Goal: Transaction & Acquisition: Purchase product/service

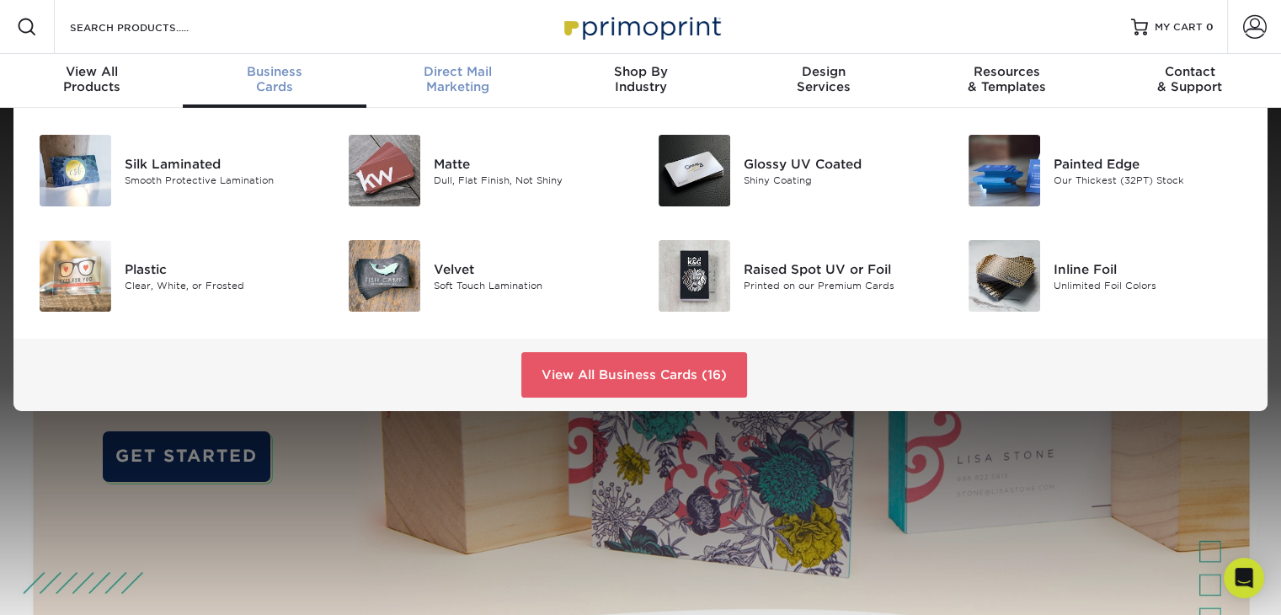
scroll to position [1, 0]
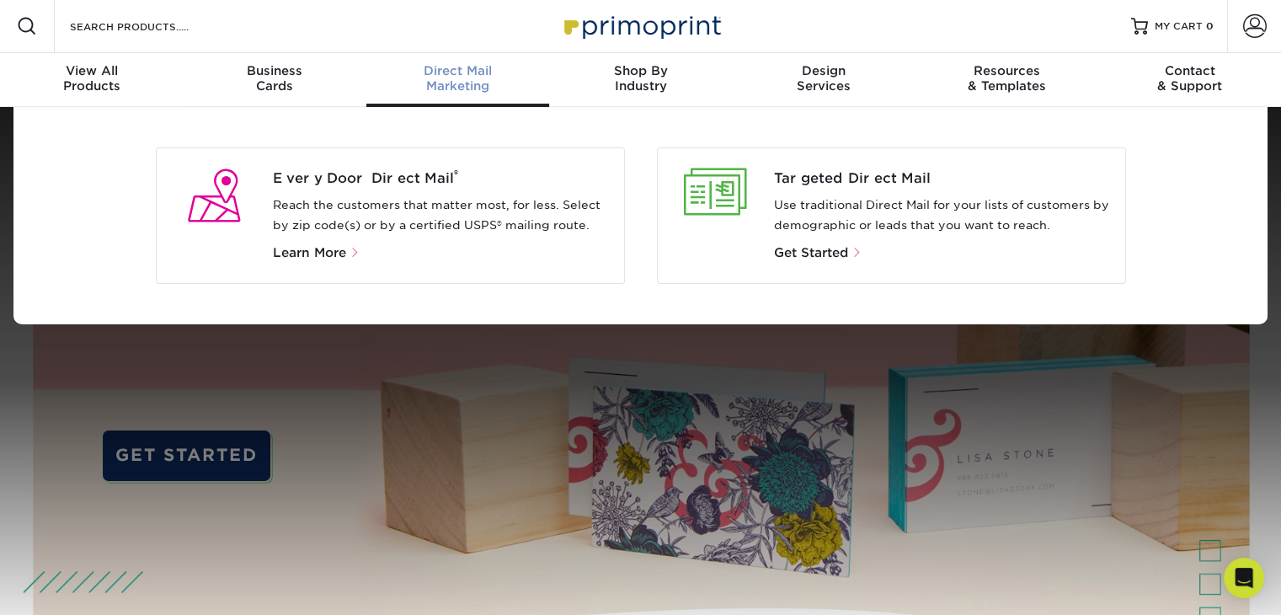
click at [355, 200] on p "Reach the customers that matter most, for less. Select by zip code(s) or by a c…" at bounding box center [442, 215] width 338 height 40
click at [335, 245] on span "Learn More" at bounding box center [309, 252] width 73 height 15
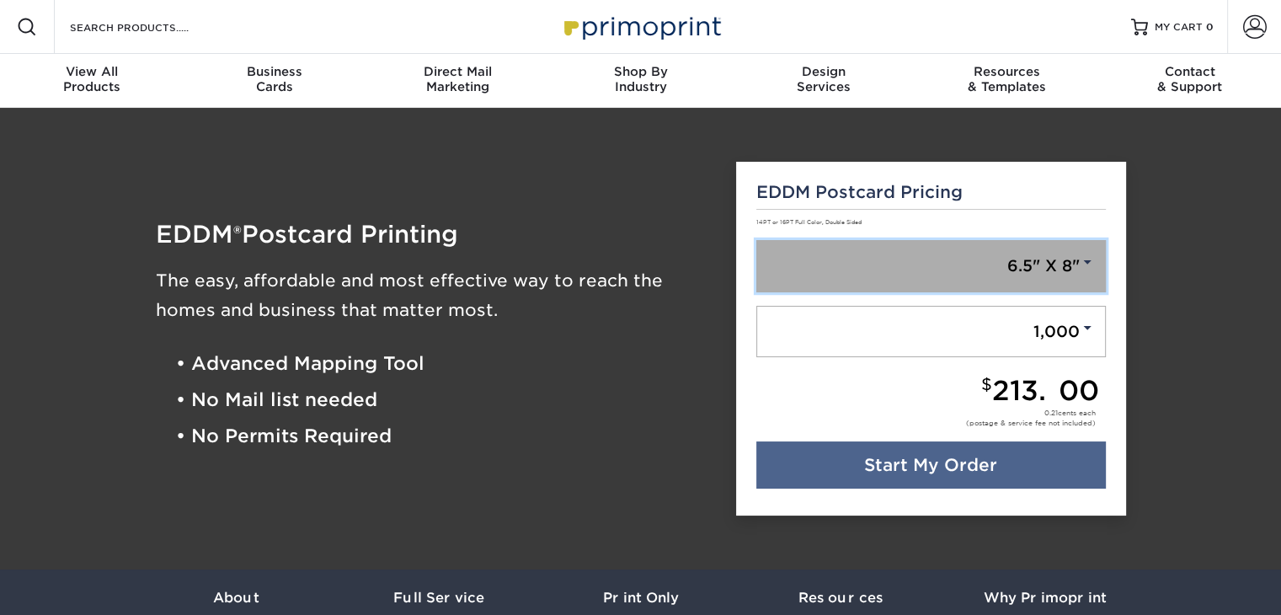
click at [1064, 263] on link "6.5" X 8"" at bounding box center [931, 266] width 350 height 52
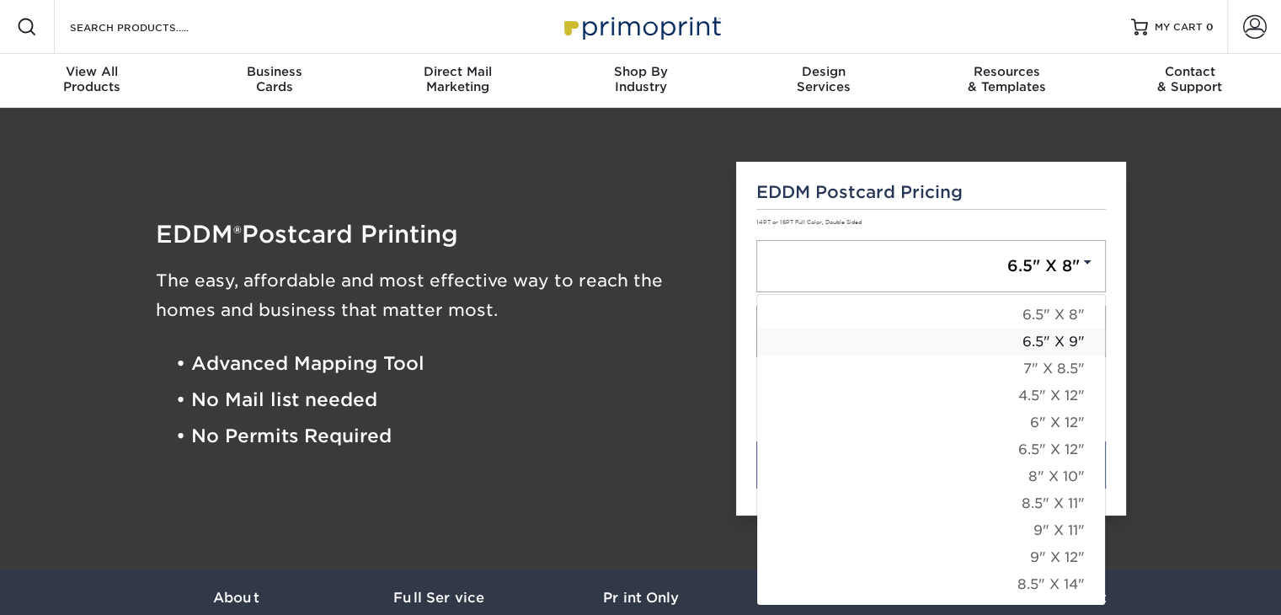
click at [1056, 338] on link "6.5" X 9"" at bounding box center [931, 341] width 348 height 27
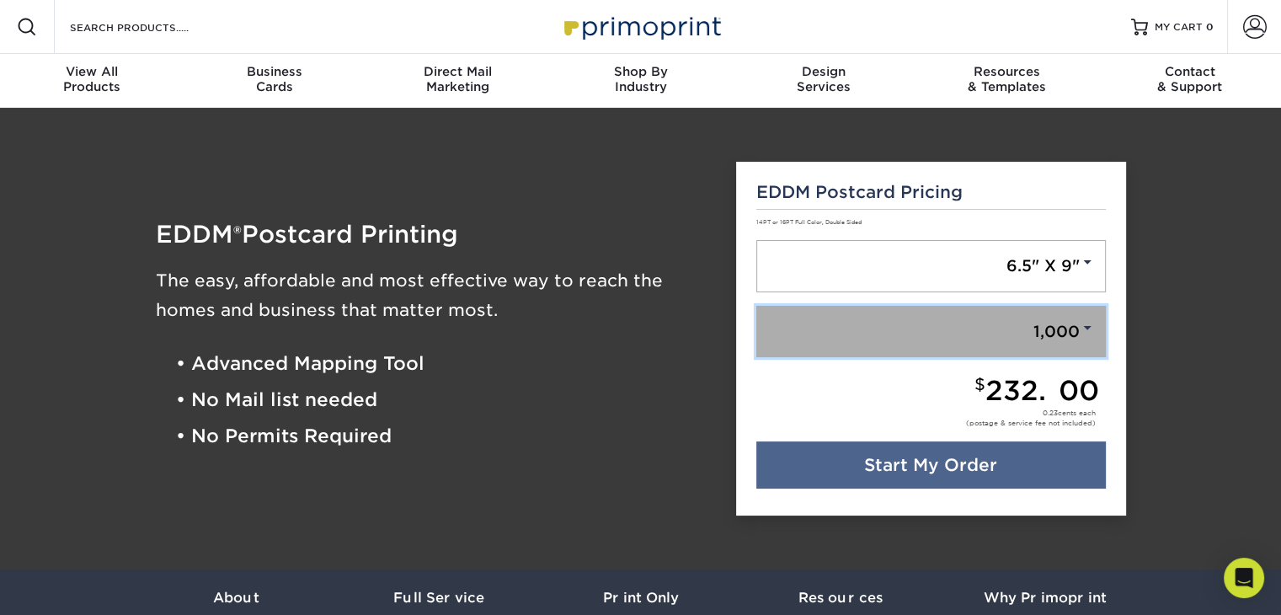
click at [1071, 334] on link "1,000" at bounding box center [931, 332] width 350 height 52
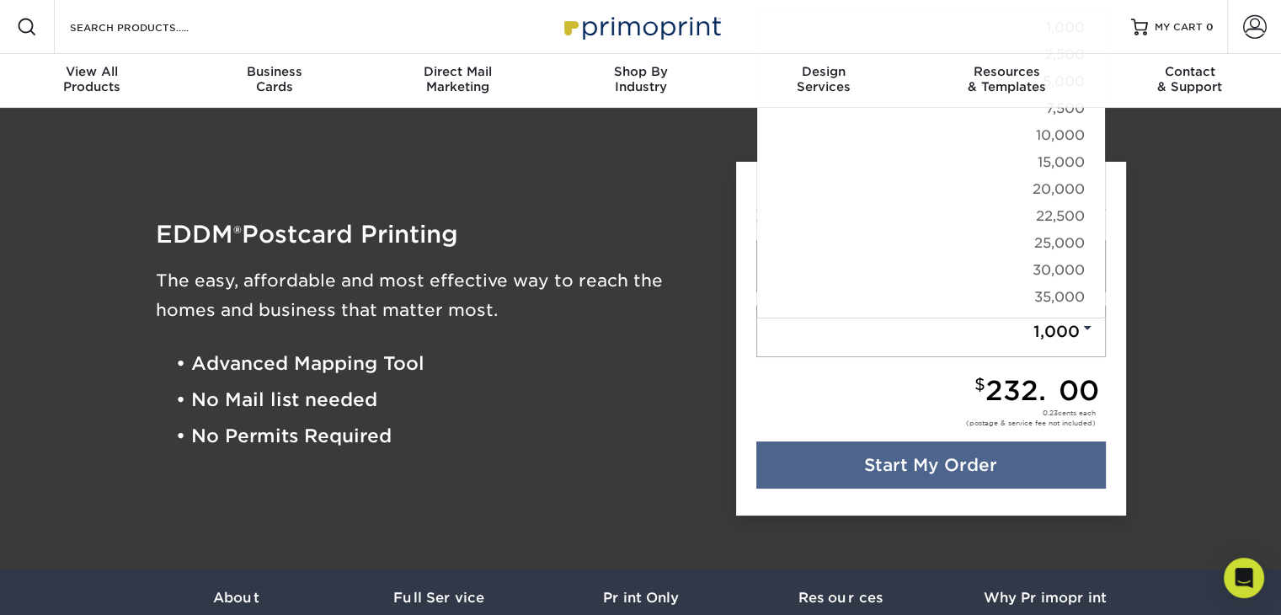
click at [1132, 367] on div "EDDM Postcard Pricing 14PT or 16PT Full Color, Double Sided 6.5" X 9" 6.5" X 8"…" at bounding box center [931, 339] width 415 height 395
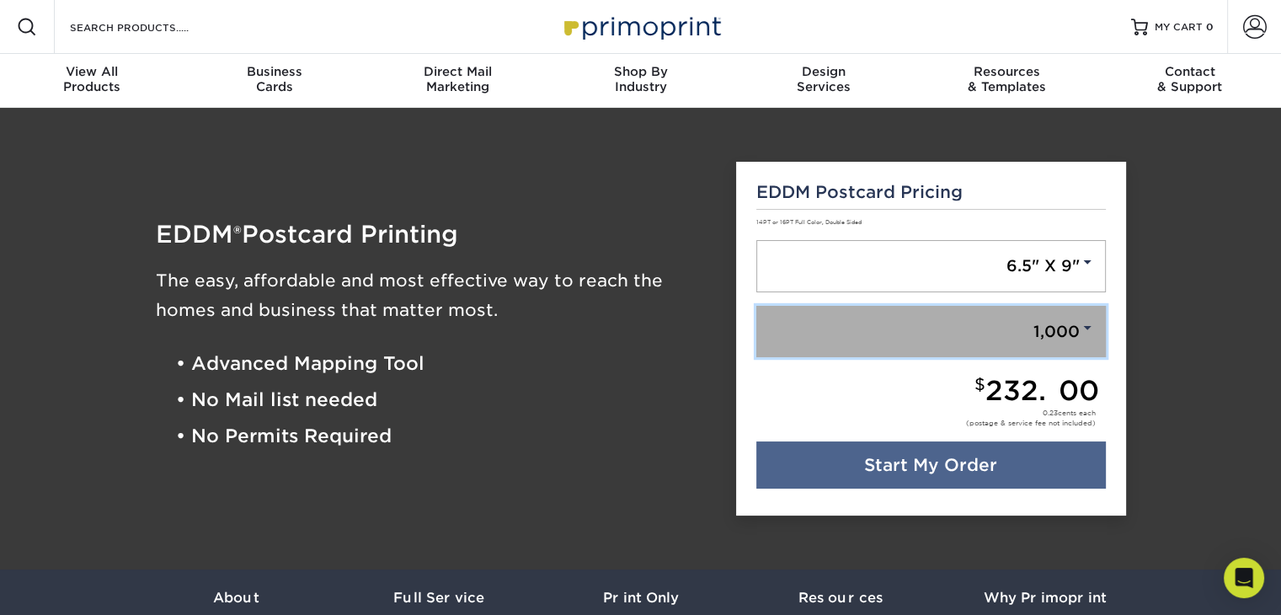
click at [1060, 324] on link "1,000" at bounding box center [931, 332] width 350 height 52
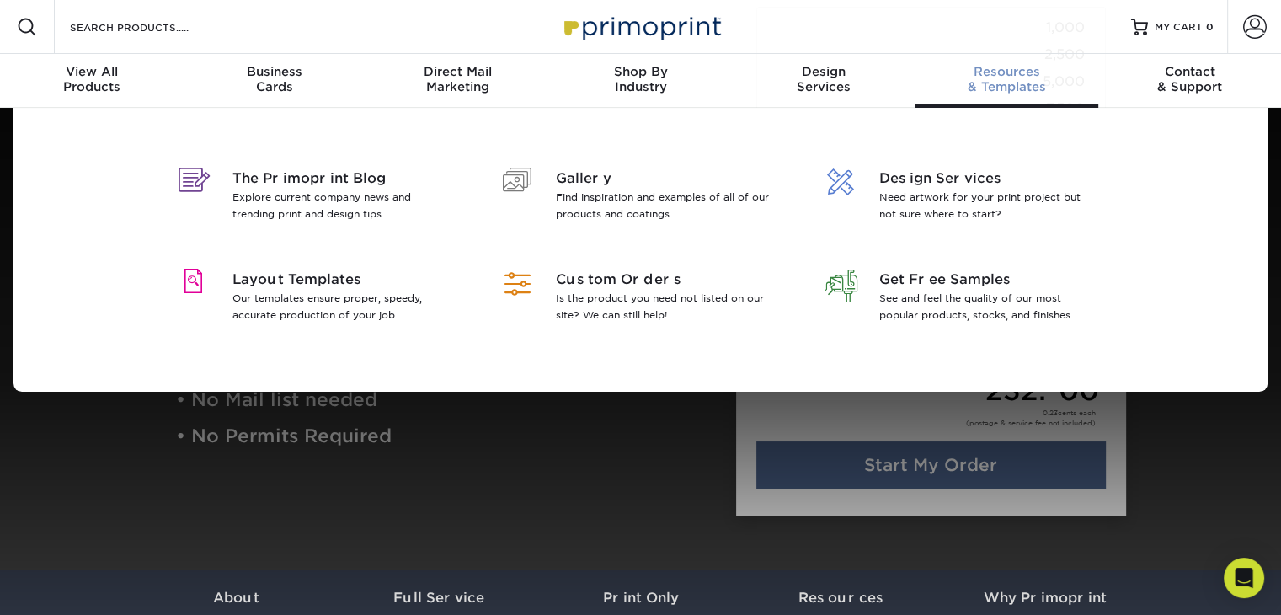
click at [1060, 82] on div "Resources & Templates" at bounding box center [1006, 79] width 183 height 30
drag, startPoint x: 1062, startPoint y: 86, endPoint x: 1073, endPoint y: 93, distance: 13.3
click at [1069, 90] on div "Resources & Templates" at bounding box center [1006, 79] width 183 height 30
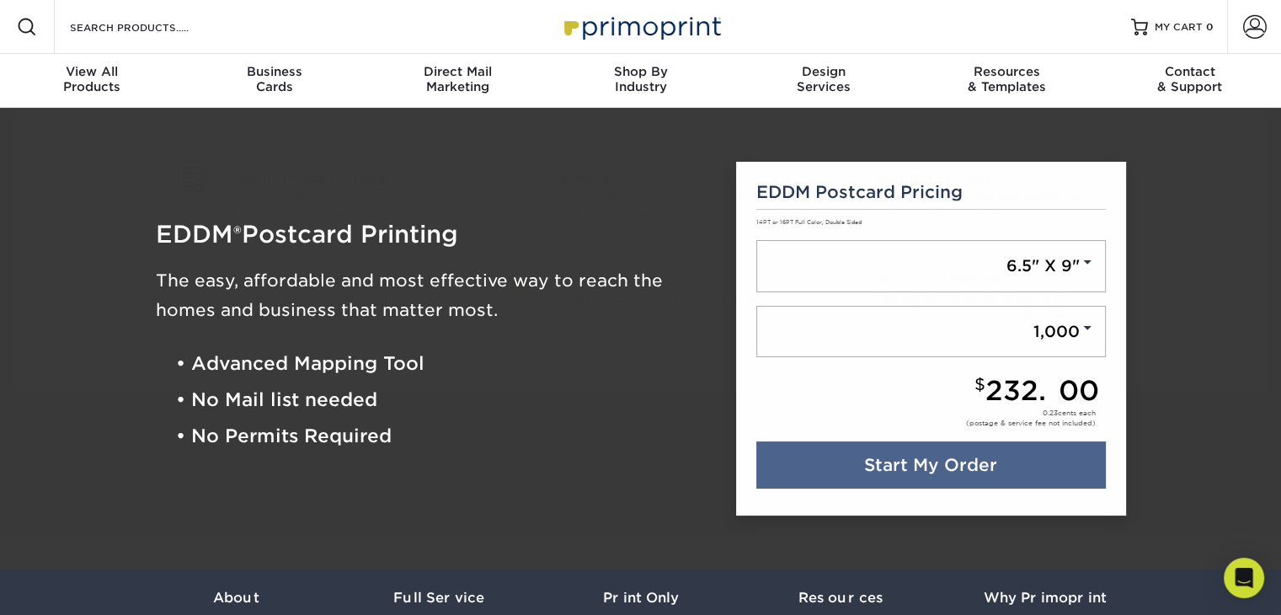
click at [629, 440] on li "• No Permits Required" at bounding box center [444, 437] width 536 height 36
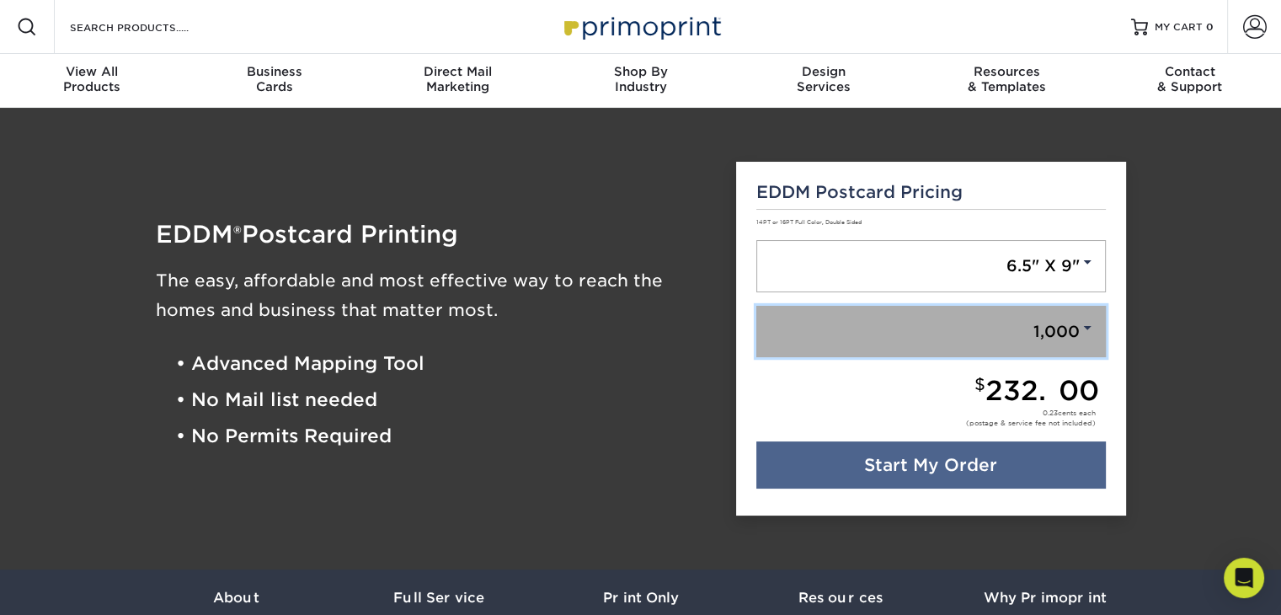
click at [1073, 331] on link "1,000" at bounding box center [931, 332] width 350 height 52
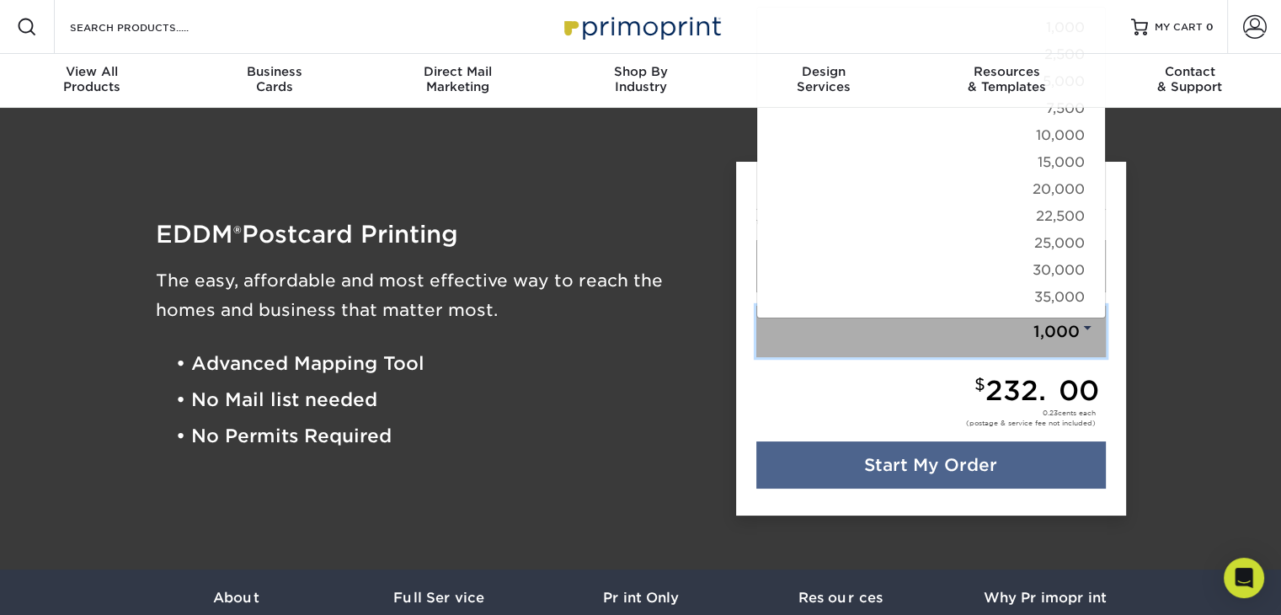
click at [1042, 341] on link "1,000" at bounding box center [931, 332] width 350 height 52
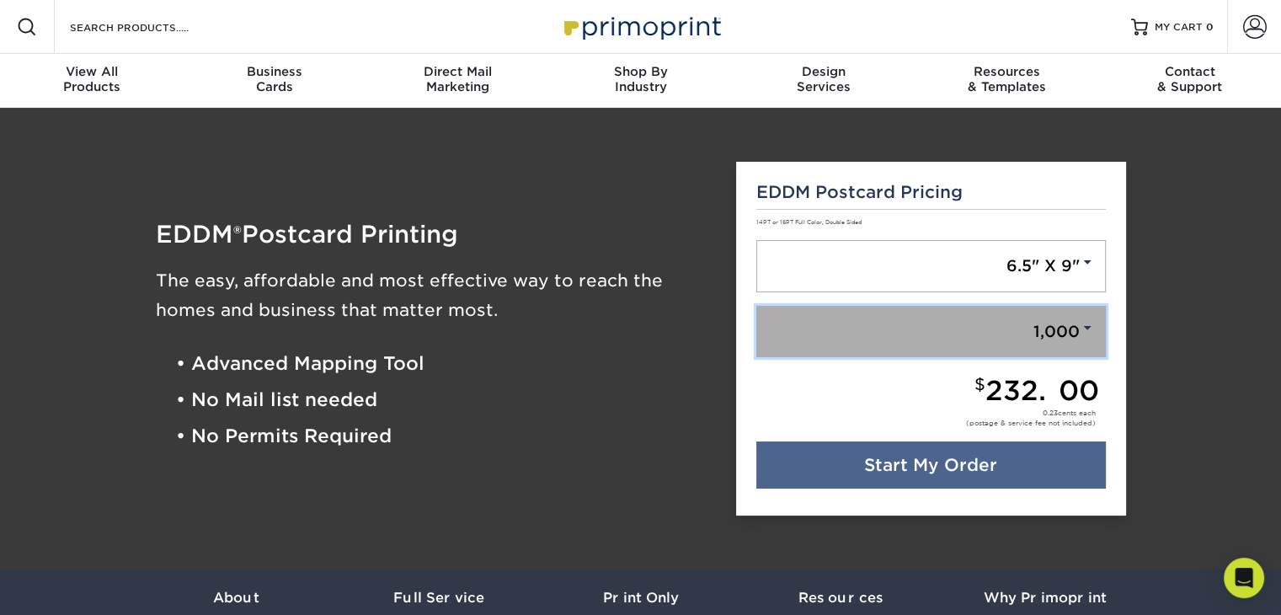
click at [1041, 341] on link "1,000" at bounding box center [931, 332] width 350 height 52
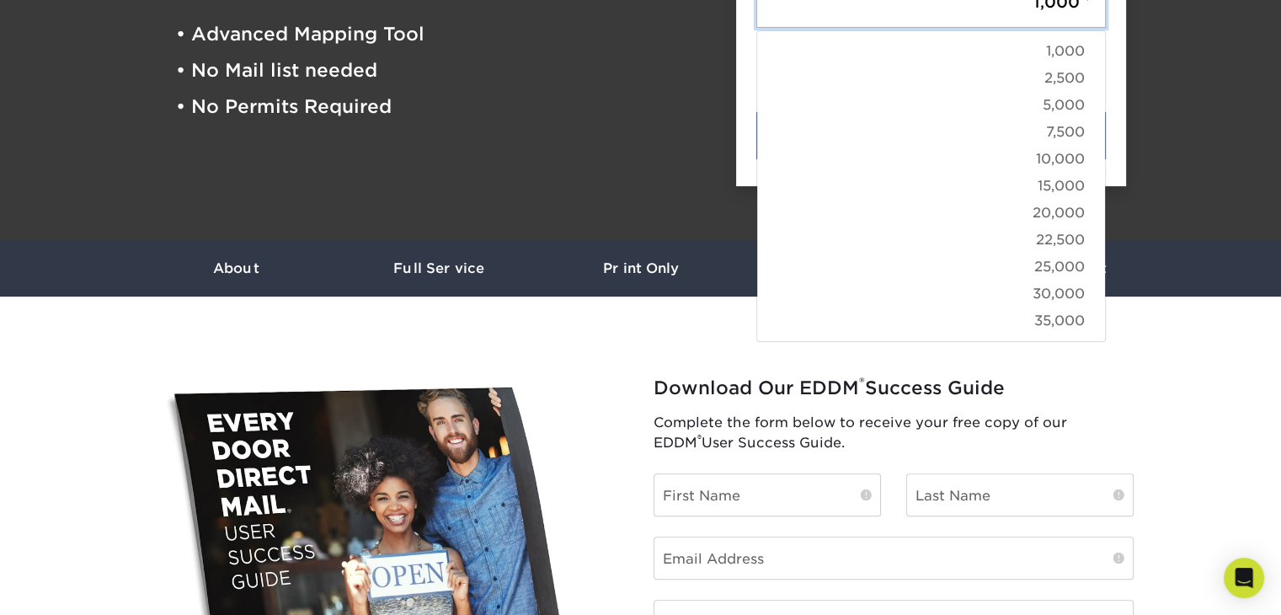
scroll to position [309, 0]
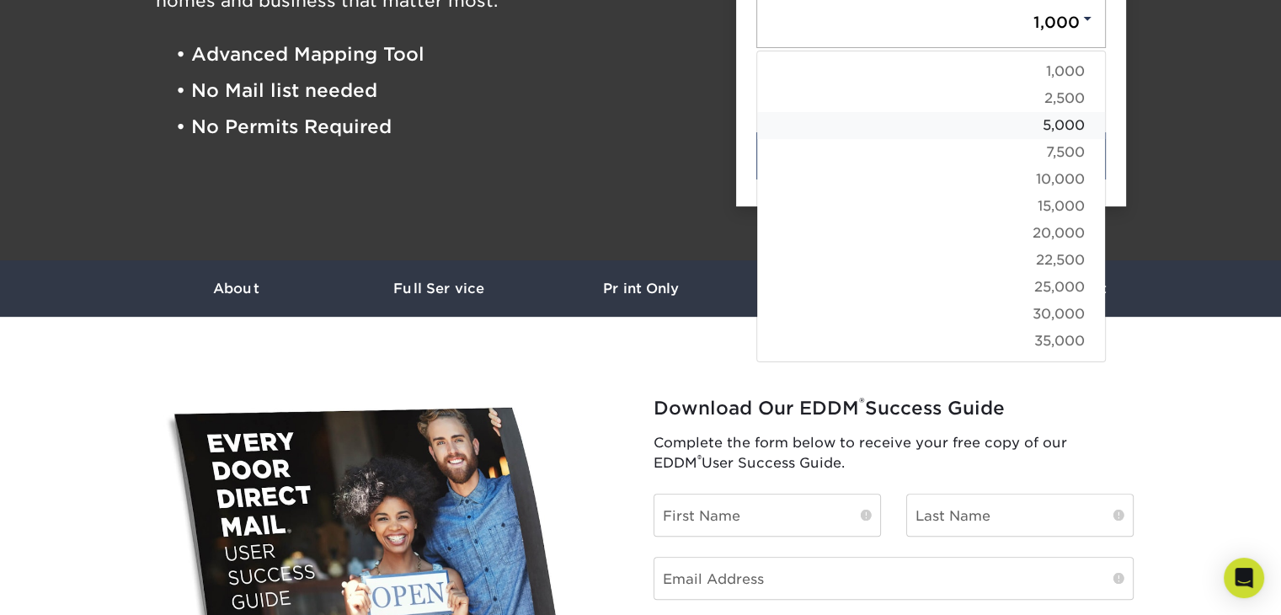
click at [1061, 120] on link "5,000" at bounding box center [931, 125] width 348 height 27
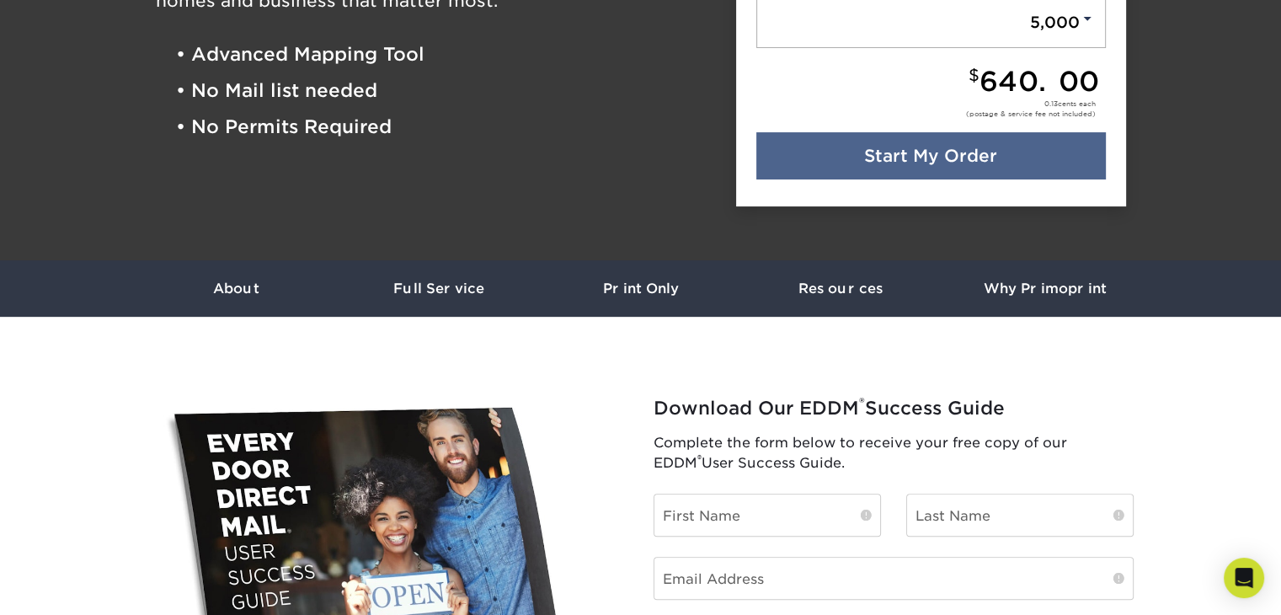
scroll to position [141, 0]
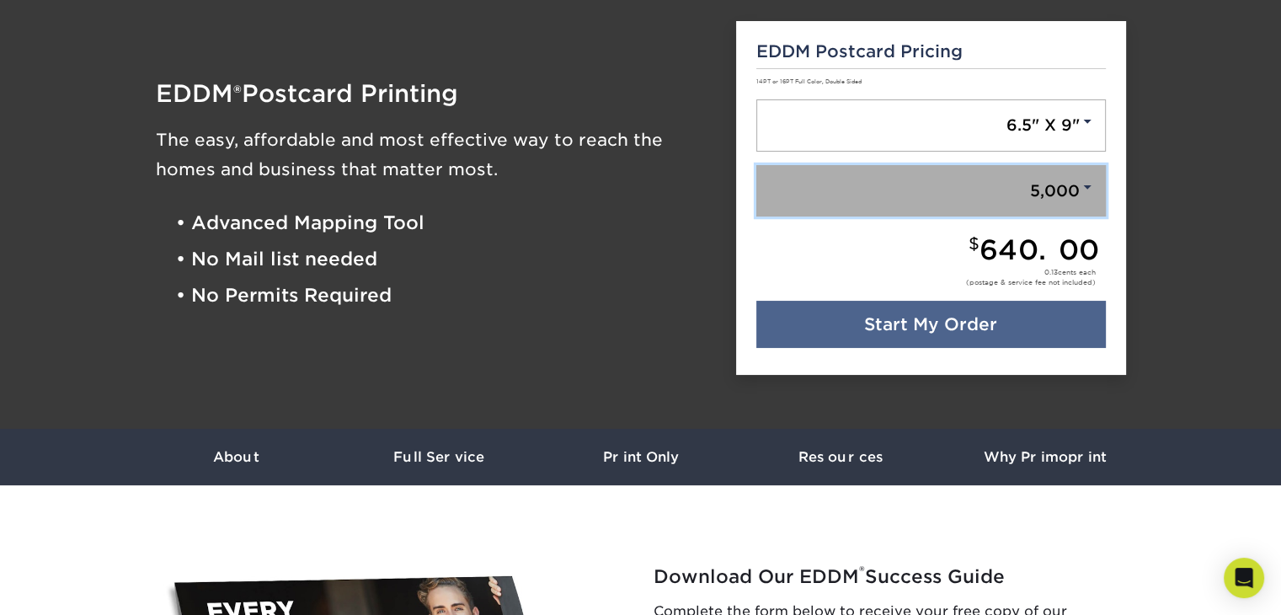
click at [1095, 195] on link "5,000" at bounding box center [931, 191] width 350 height 52
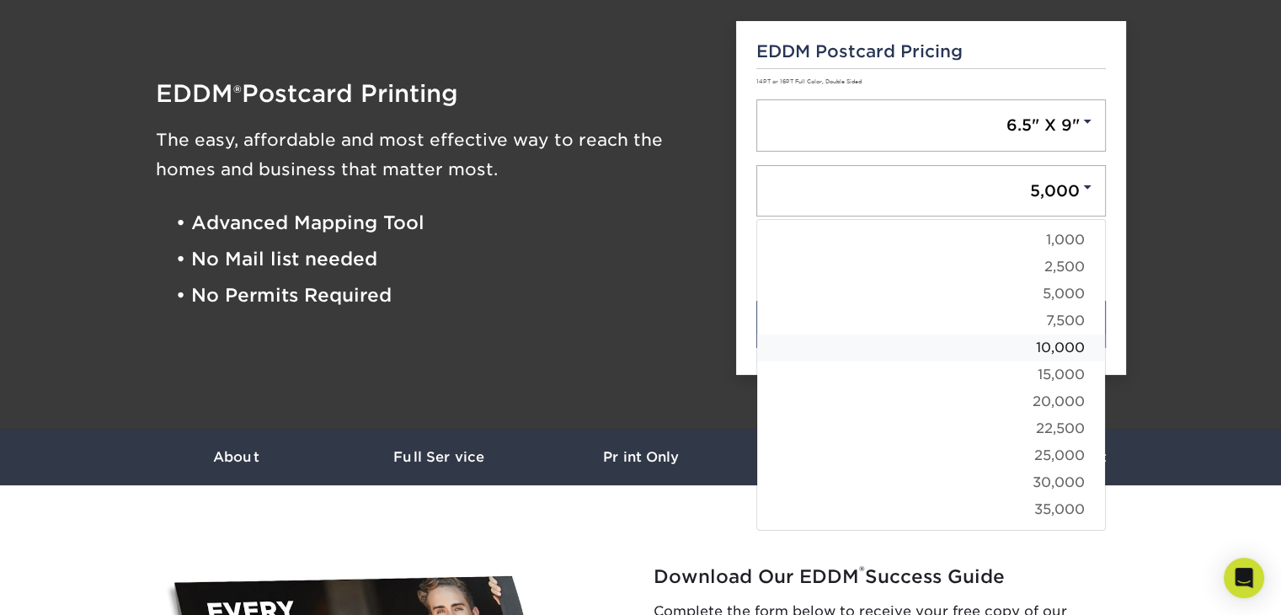
click at [1066, 348] on link "10,000" at bounding box center [931, 347] width 348 height 27
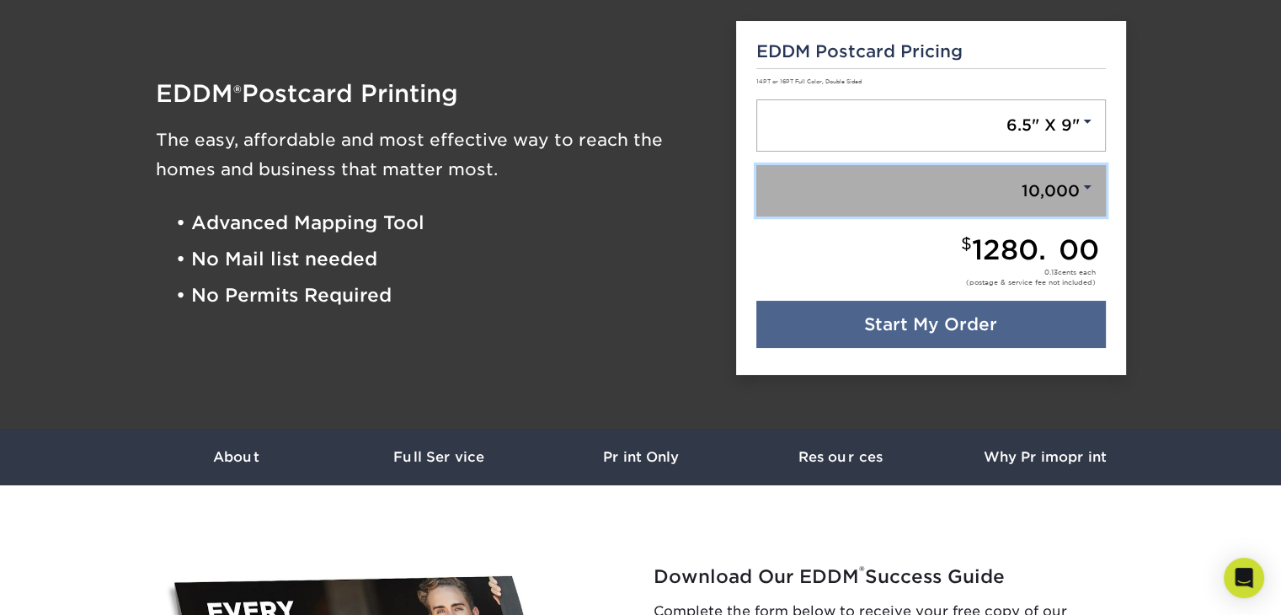
click at [1083, 186] on span at bounding box center [1087, 186] width 15 height 15
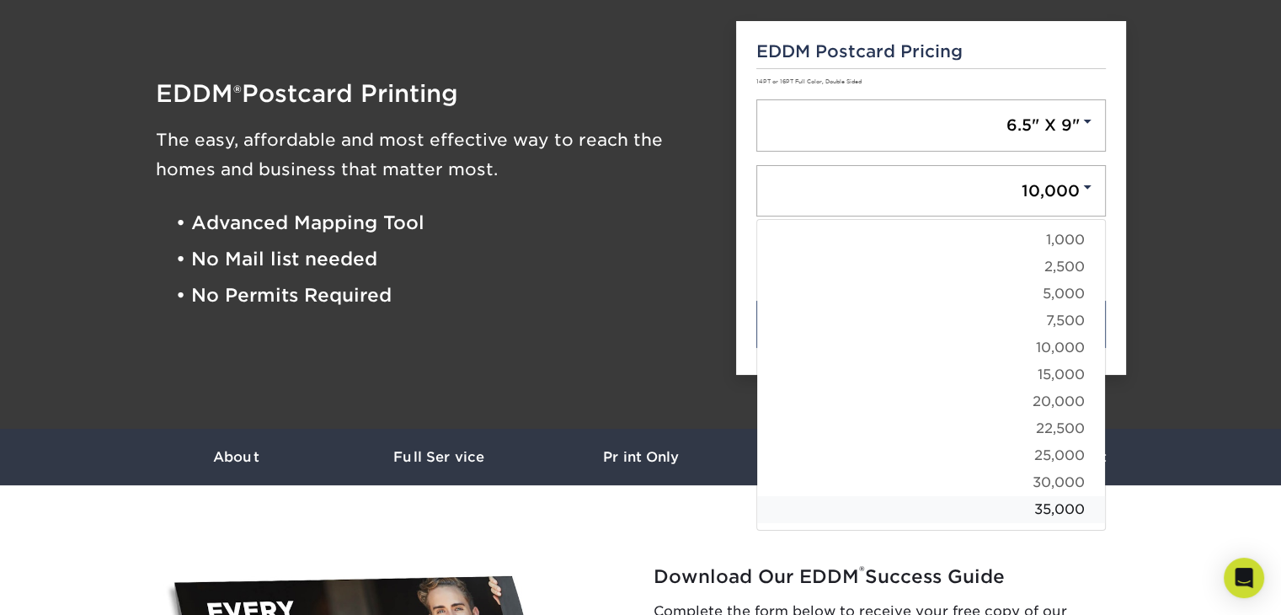
click at [1049, 505] on link "35,000" at bounding box center [931, 509] width 348 height 27
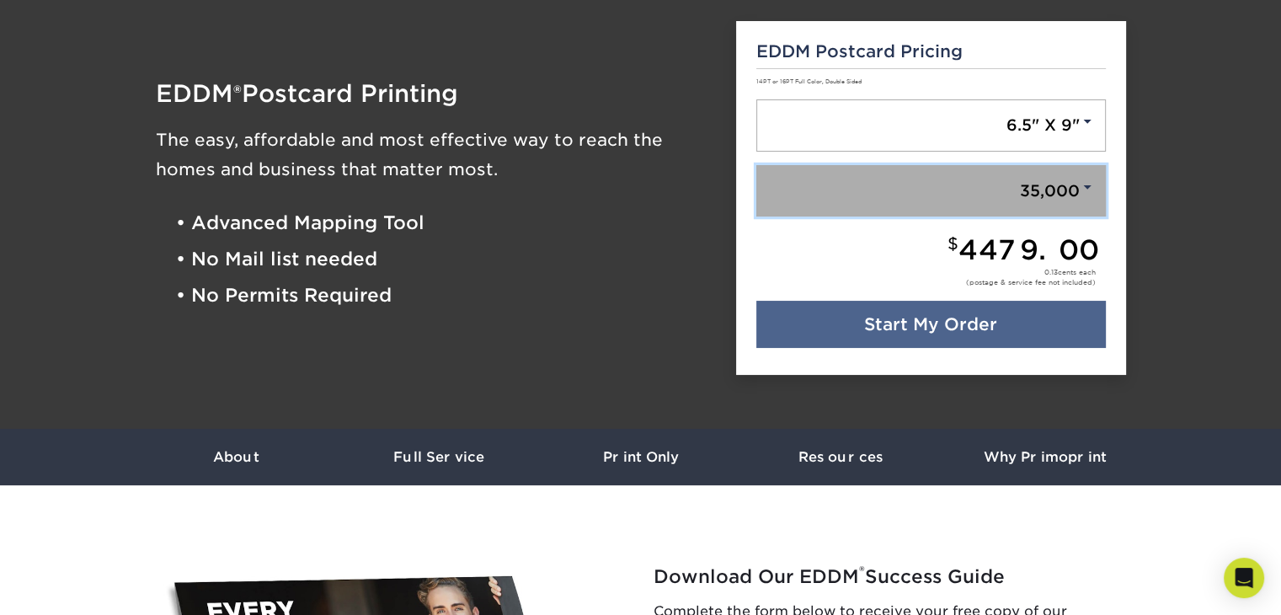
click at [1078, 192] on link "35,000" at bounding box center [931, 191] width 350 height 52
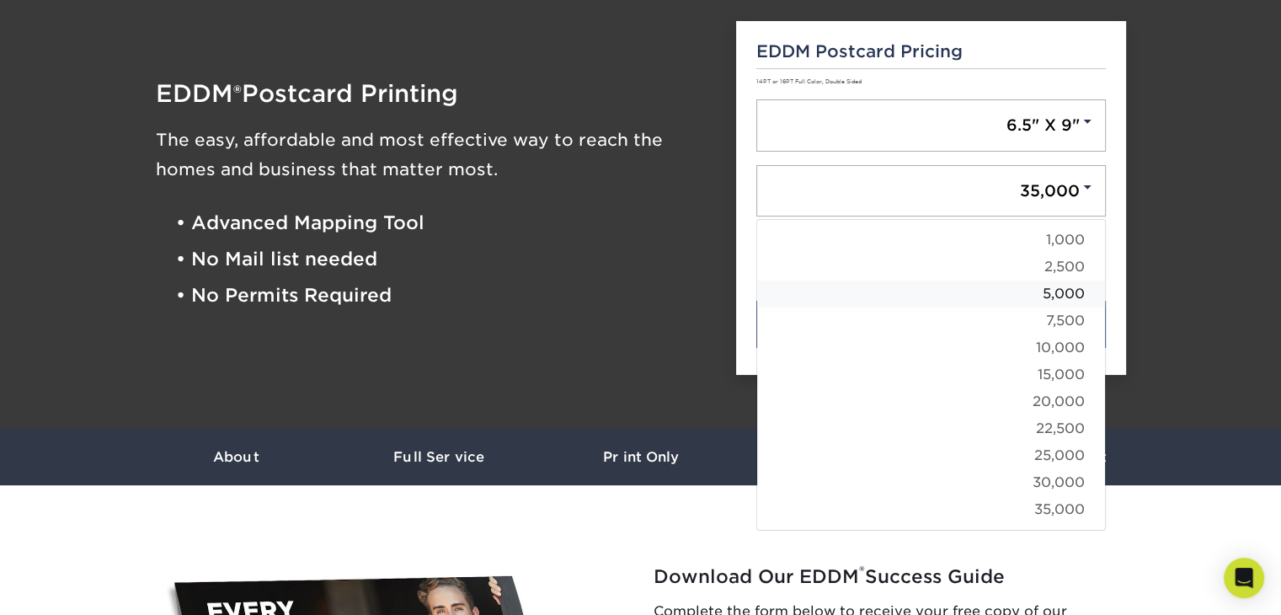
click at [1061, 287] on link "5,000" at bounding box center [931, 293] width 348 height 27
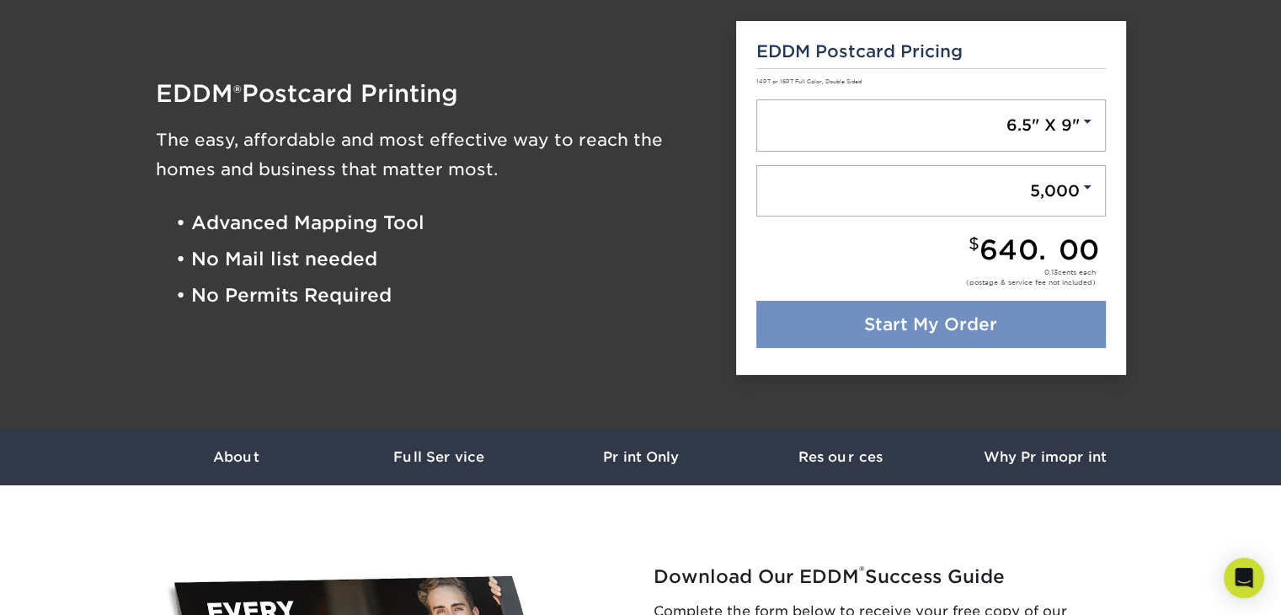
click at [966, 318] on link "Start My Order" at bounding box center [931, 324] width 350 height 47
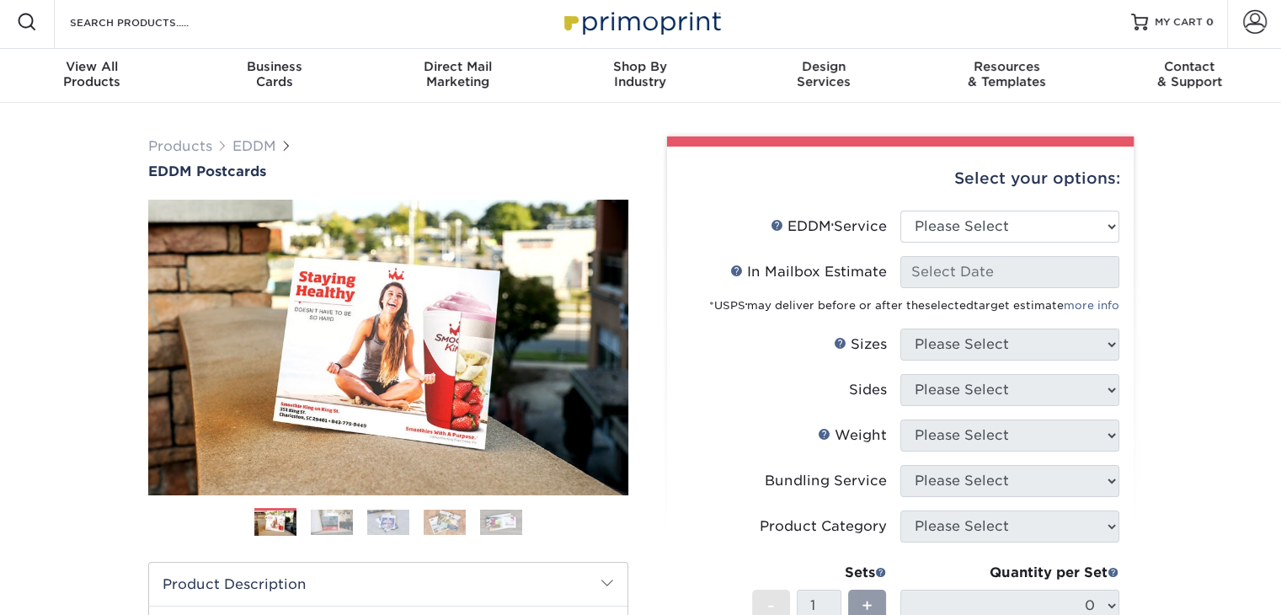
scroll to position [84, 0]
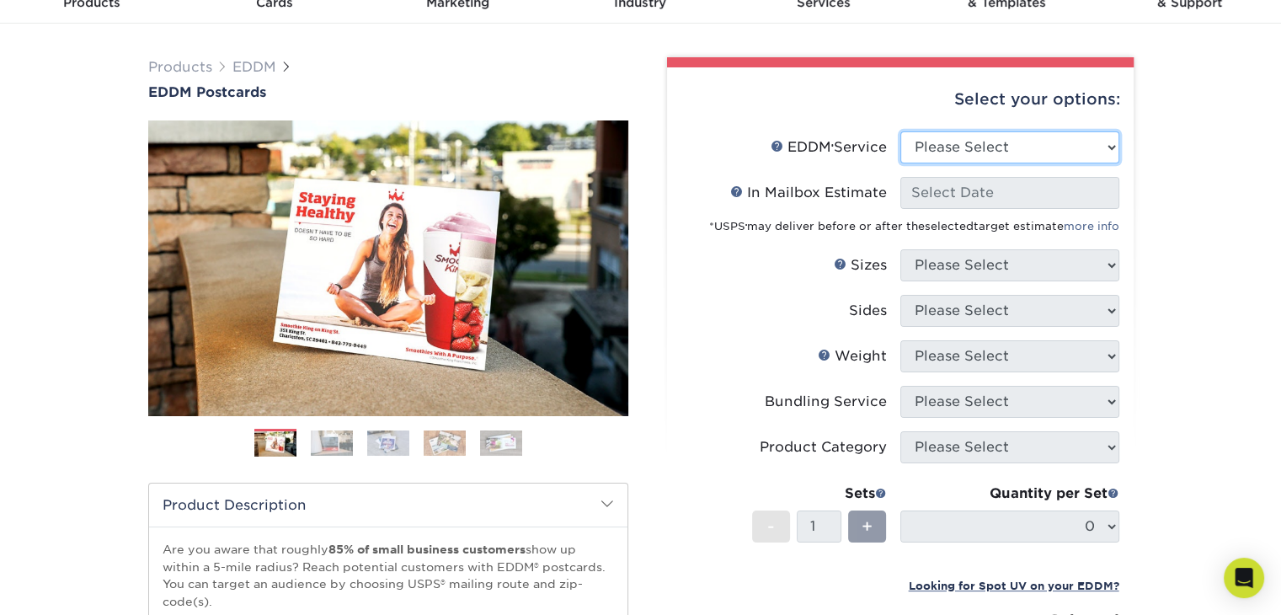
click at [1065, 147] on select "Please Select Full Service Print Only" at bounding box center [1009, 147] width 219 height 32
select select "full_service"
click at [900, 131] on select "Please Select Full Service Print Only" at bounding box center [1009, 147] width 219 height 32
select select "-1"
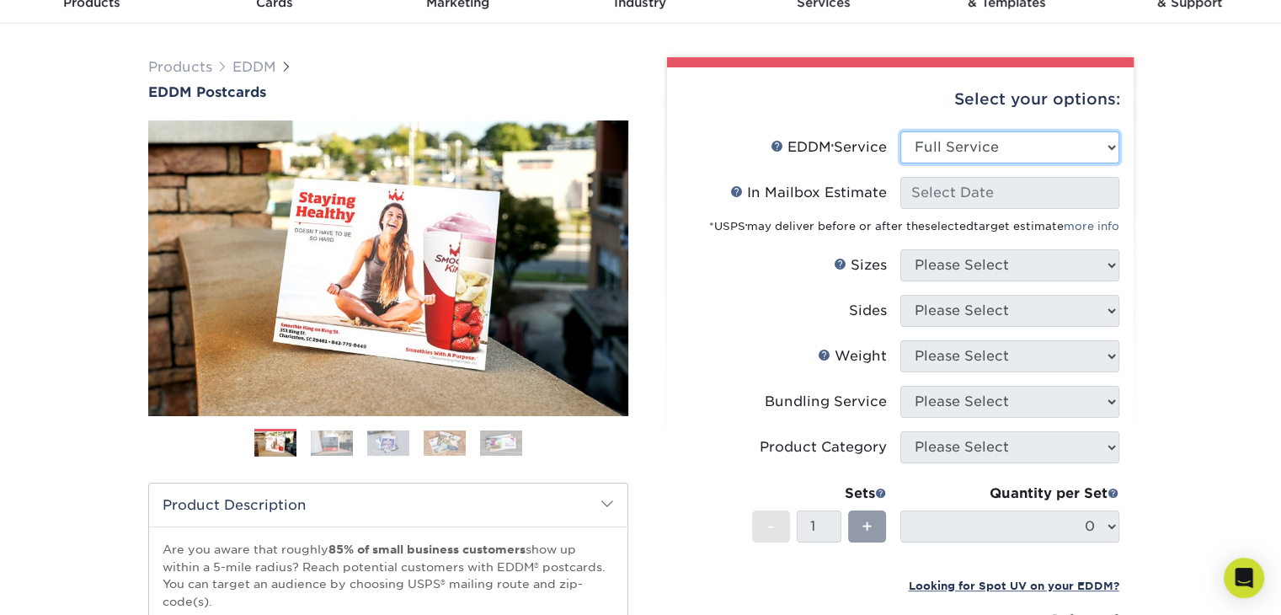
select select "-1"
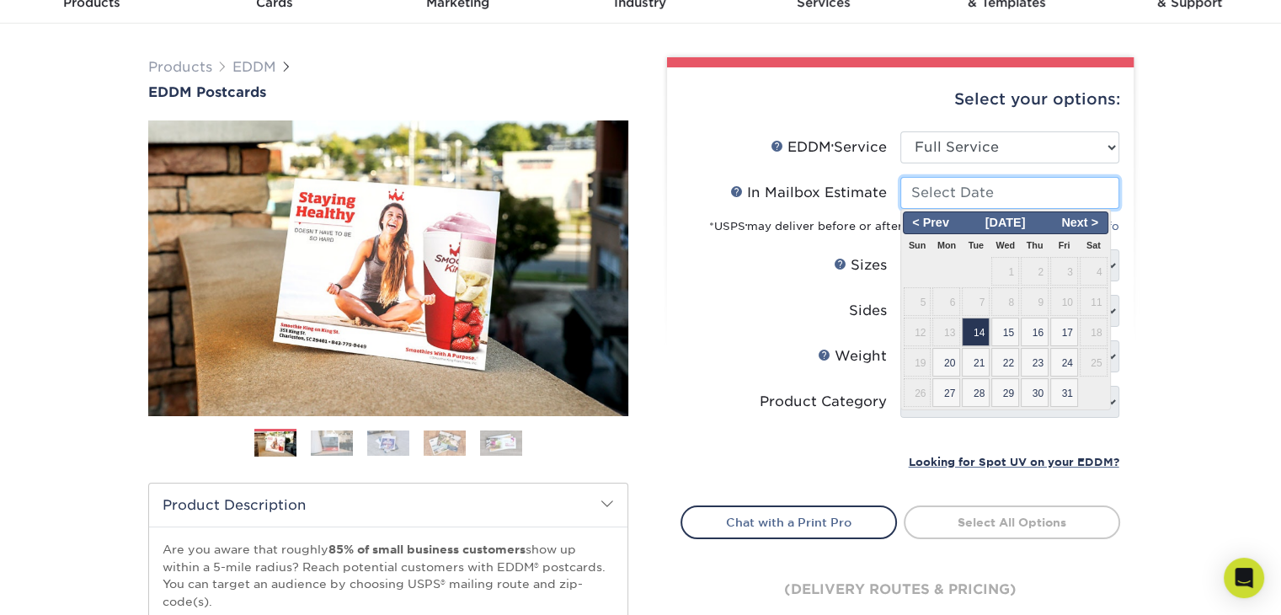
click at [1000, 186] on input "In Mailbox Estimate Help In Mailbox Estimate" at bounding box center [1009, 193] width 219 height 32
click at [1061, 385] on span "31" at bounding box center [1064, 392] width 28 height 29
type input "2025-10-31"
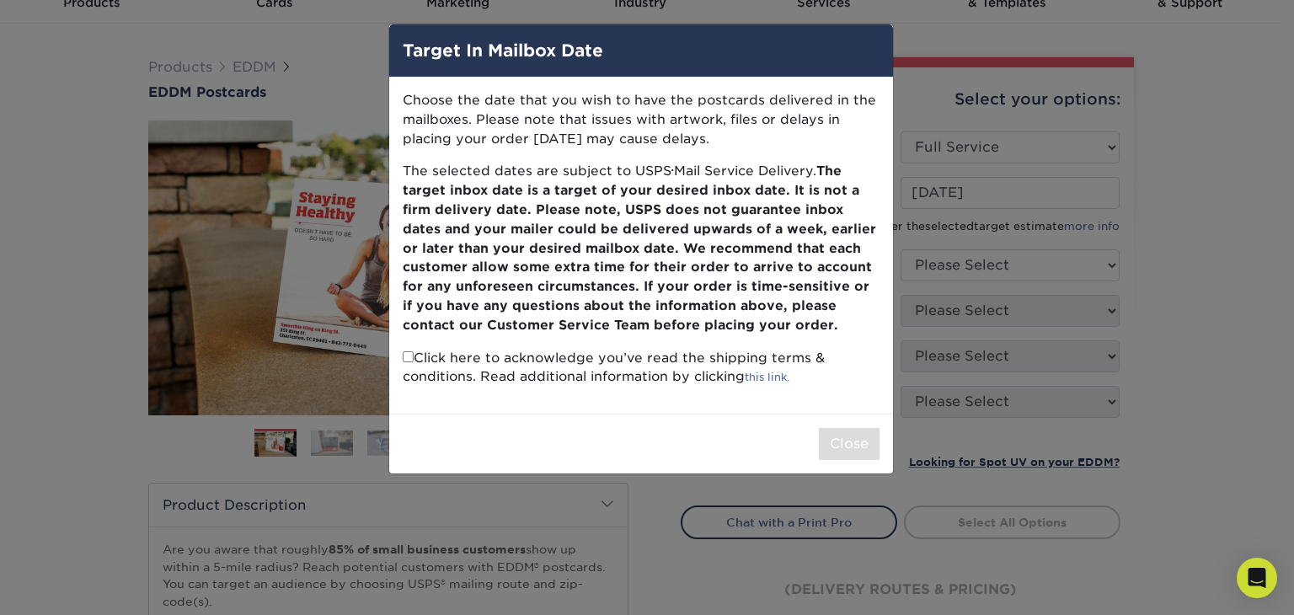
click at [410, 355] on input "checkbox" at bounding box center [408, 356] width 11 height 11
checkbox input "true"
click at [830, 440] on button "Close" at bounding box center [849, 444] width 61 height 32
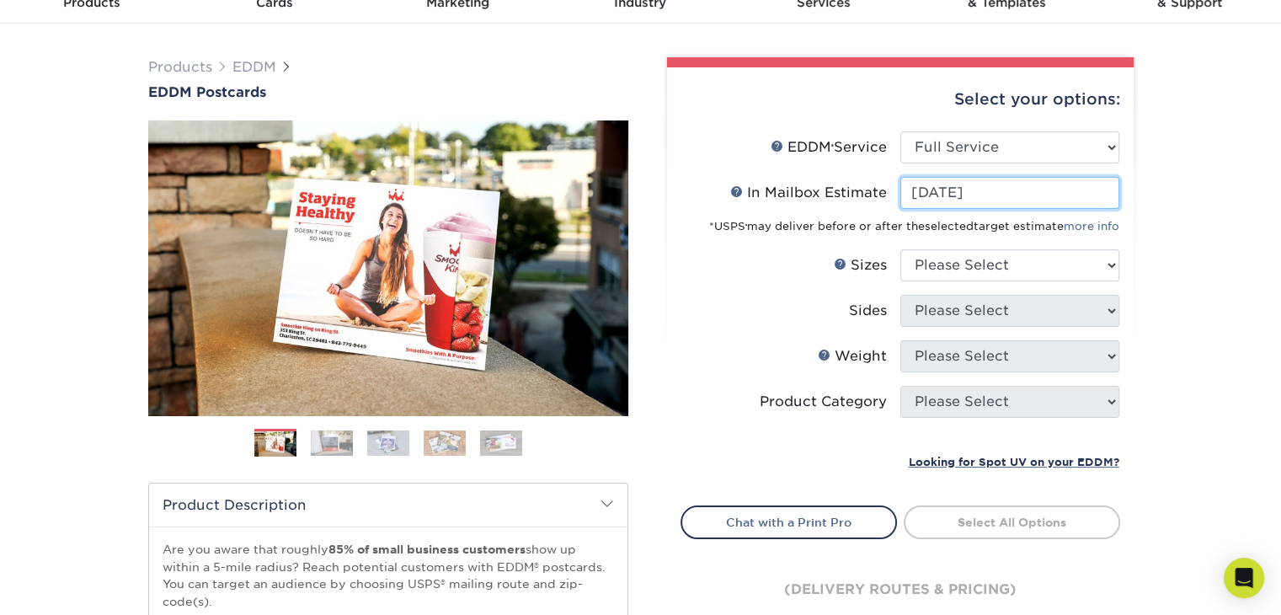
click at [1027, 190] on input "2025-10-31" at bounding box center [1009, 193] width 219 height 32
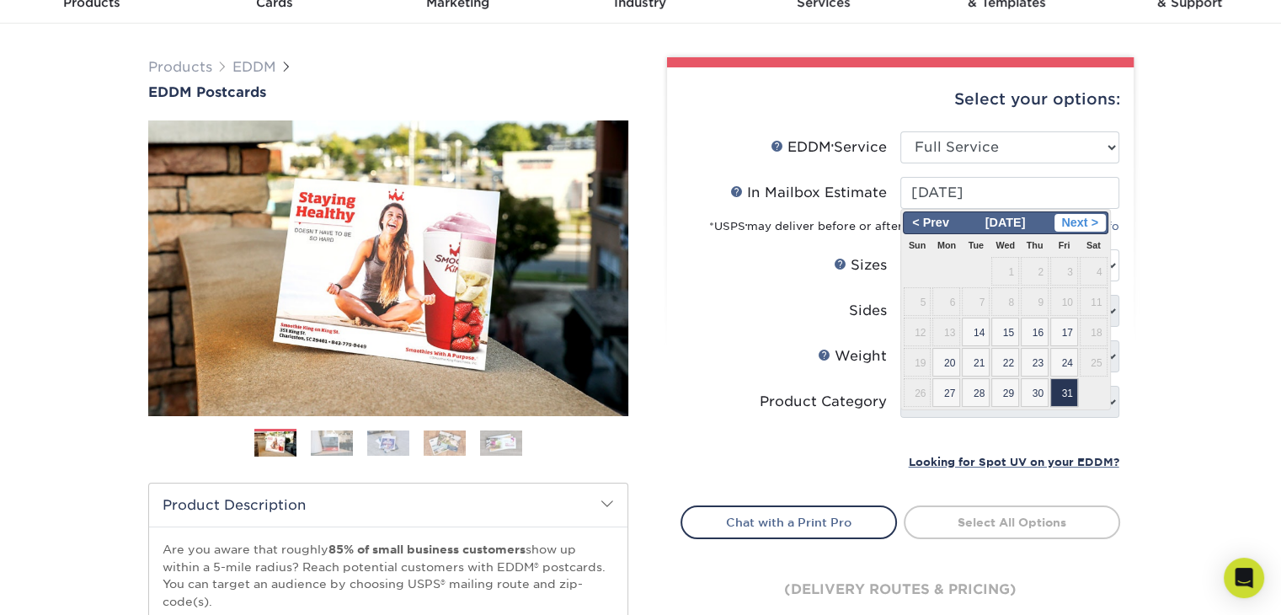
click at [1097, 223] on span "Next >" at bounding box center [1080, 223] width 51 height 19
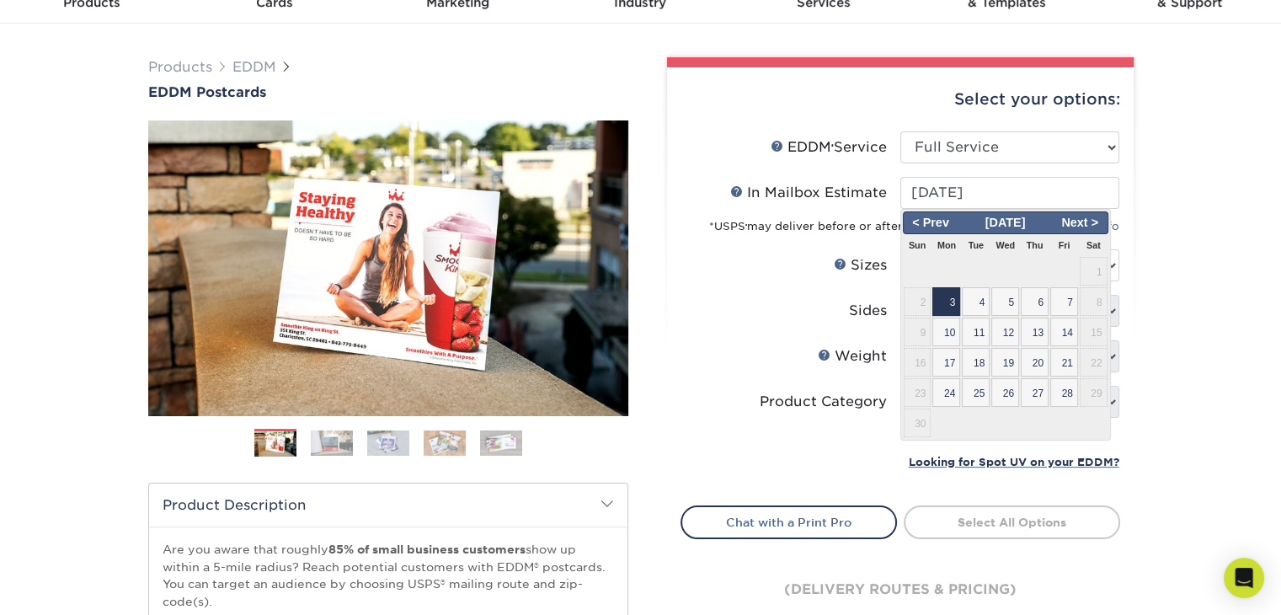
click at [951, 304] on span "3" at bounding box center [946, 301] width 28 height 29
type input "2025-11-03"
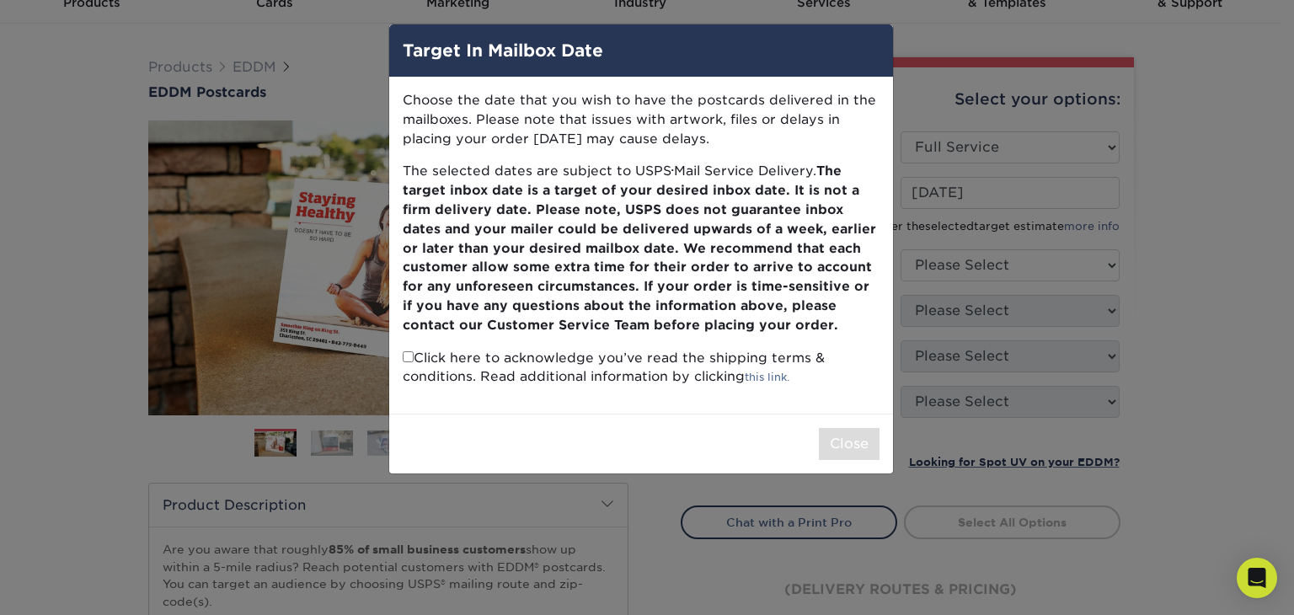
drag, startPoint x: 403, startPoint y: 357, endPoint x: 415, endPoint y: 360, distance: 12.1
click at [415, 360] on p "Click here to acknowledge you’ve read the shipping terms & conditions. Read add…" at bounding box center [641, 368] width 477 height 39
click at [409, 355] on input "checkbox" at bounding box center [408, 356] width 11 height 11
checkbox input "true"
click at [837, 441] on button "Close" at bounding box center [849, 444] width 61 height 32
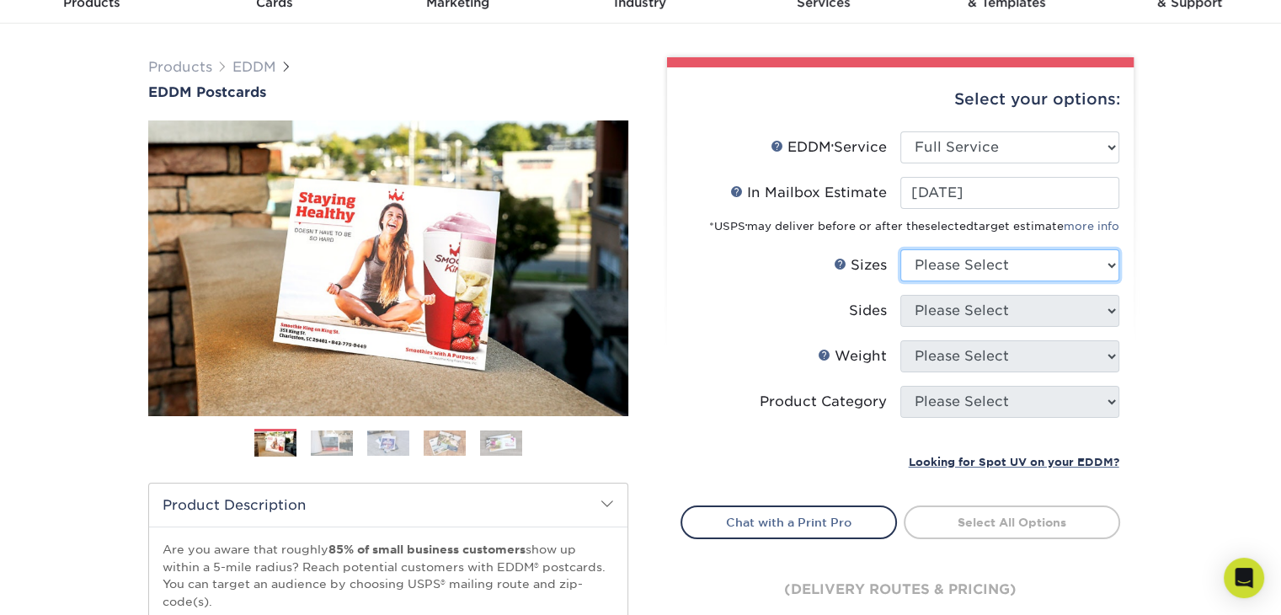
click at [1007, 272] on select "Please Select 4.5" x 12" 6" x 12" 6.5" x 8" 6.5" x 9" 6.5" x 12" 7" x 8.5" 8" x…" at bounding box center [1009, 265] width 219 height 32
select select "6.50x9.00"
click at [900, 249] on select "Please Select 4.5" x 12" 6" x 12" 6.5" x 8" 6.5" x 9" 6.5" x 12" 7" x 8.5" 8" x…" at bounding box center [1009, 265] width 219 height 32
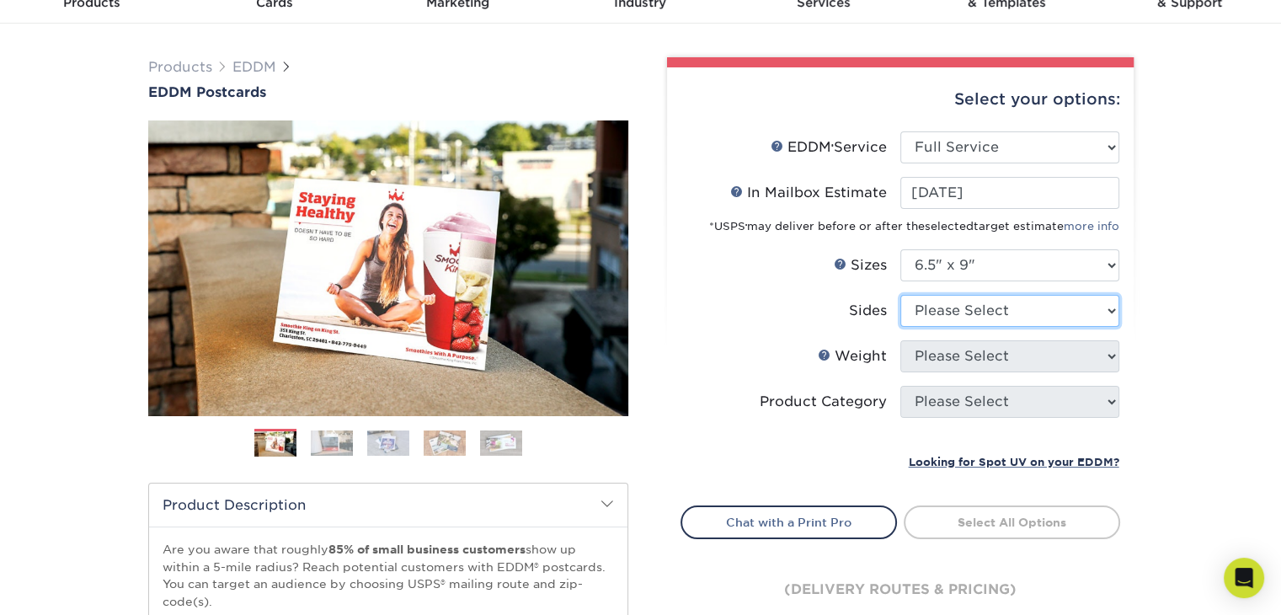
click at [995, 312] on select "Please Select Print Both Sides Print Front Only" at bounding box center [1009, 311] width 219 height 32
select select "13abbda7-1d64-4f25-8bb2-c179b224825d"
click at [900, 295] on select "Please Select Print Both Sides Print Front Only" at bounding box center [1009, 311] width 219 height 32
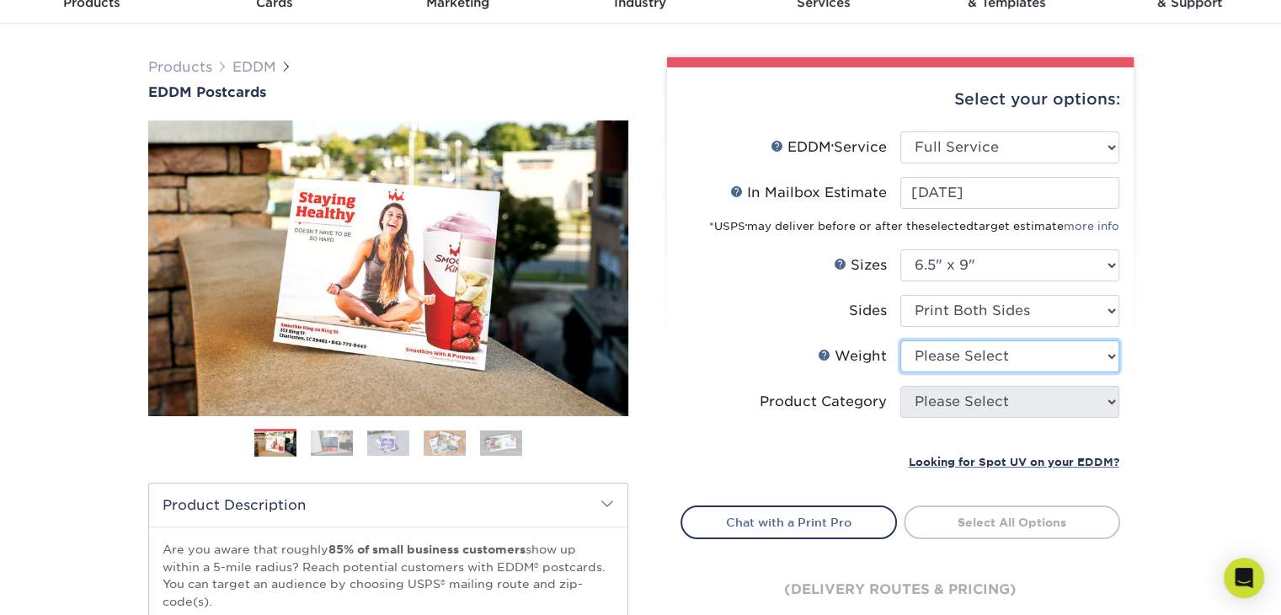
click at [1001, 347] on select "Please Select 16PT 14PT" at bounding box center [1009, 356] width 219 height 32
select select "14PT"
click at [900, 340] on select "Please Select 16PT 14PT" at bounding box center [1009, 356] width 219 height 32
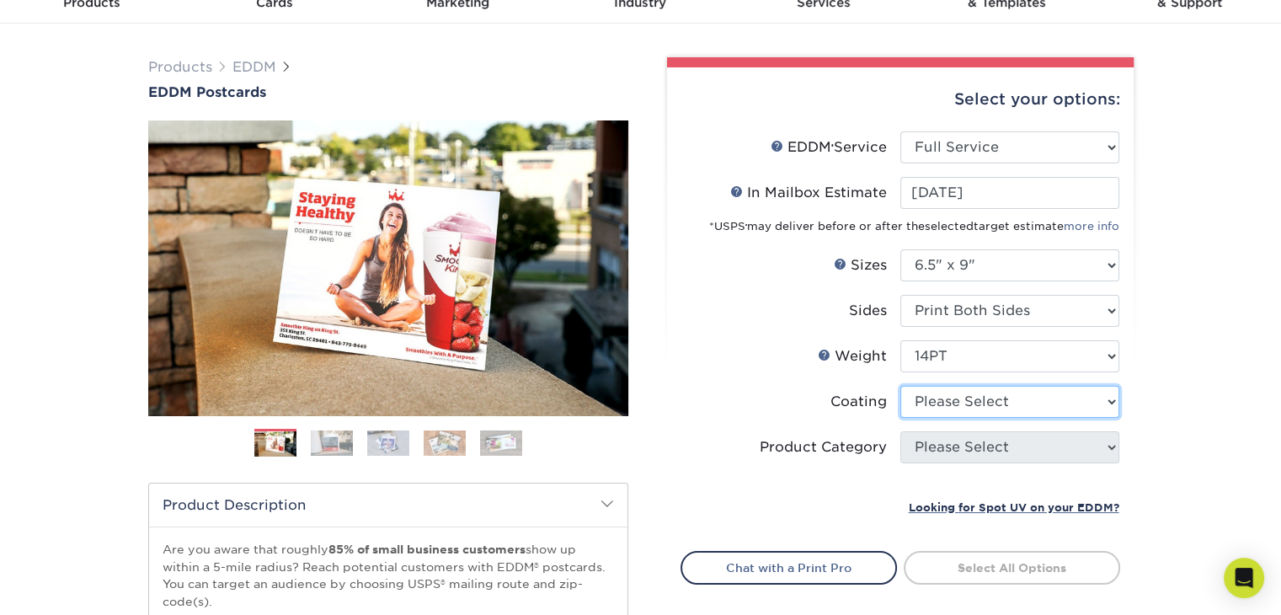
click at [959, 407] on select at bounding box center [1009, 402] width 219 height 32
select select "ae367451-b2b8-45df-a344-0f05b6a12993"
click at [900, 386] on select at bounding box center [1009, 402] width 219 height 32
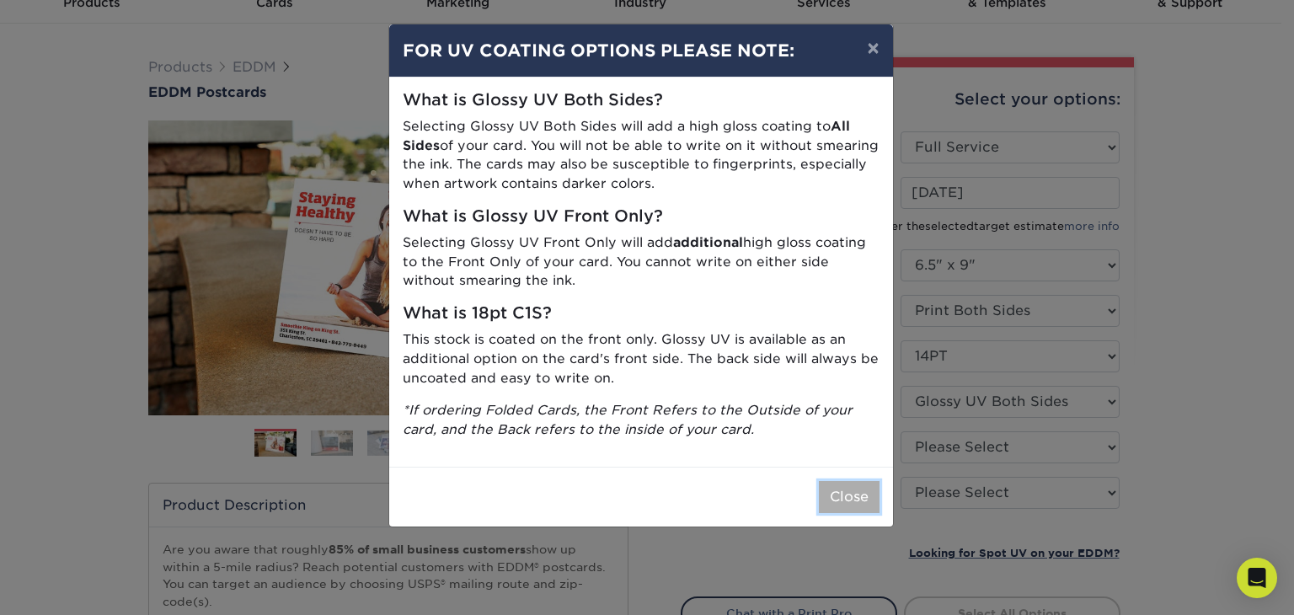
click at [835, 499] on button "Close" at bounding box center [849, 497] width 61 height 32
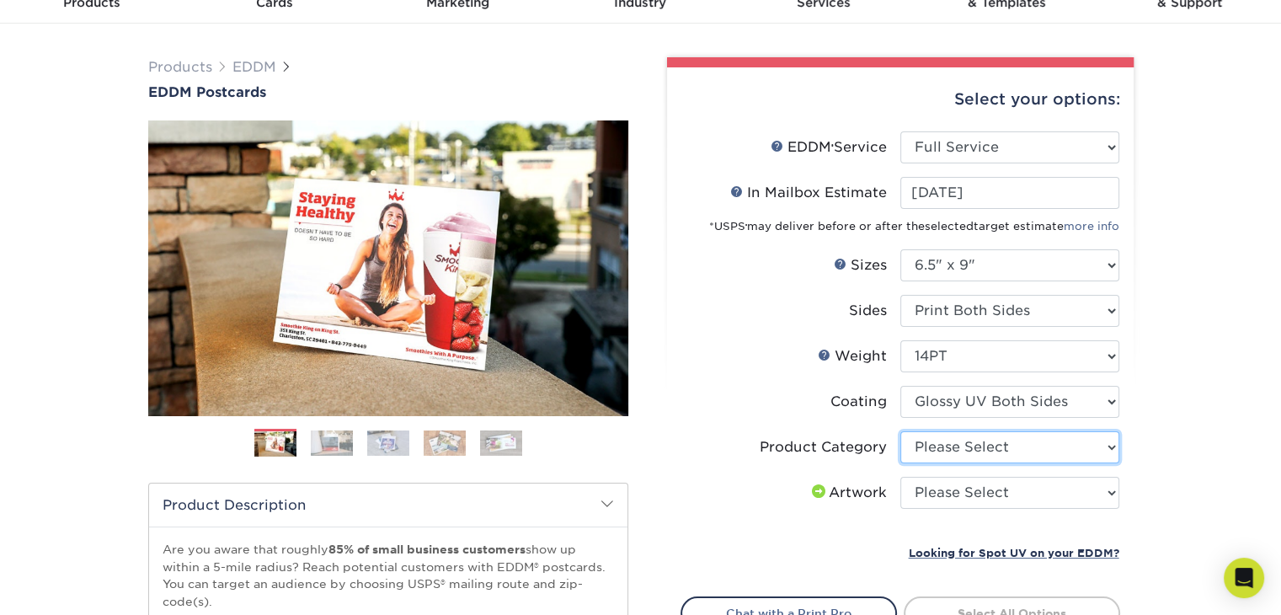
click at [1019, 446] on select "Please Select Postcards" at bounding box center [1009, 447] width 219 height 32
select select "9b7272e0-d6c8-4c3c-8e97-d3a1bcdab858"
click at [900, 431] on select "Please Select Postcards" at bounding box center [1009, 447] width 219 height 32
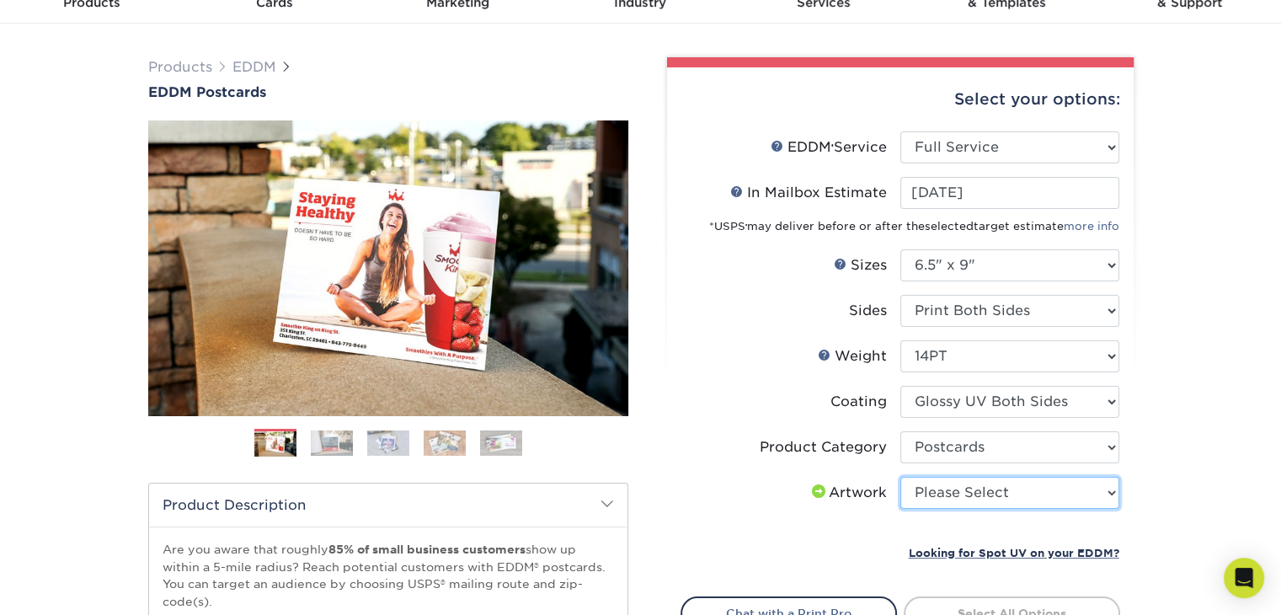
click at [984, 490] on select "Please Select I will upload files I need a design - $150" at bounding box center [1009, 493] width 219 height 32
select select "upload"
click at [900, 477] on select "Please Select I will upload files I need a design - $150" at bounding box center [1009, 493] width 219 height 32
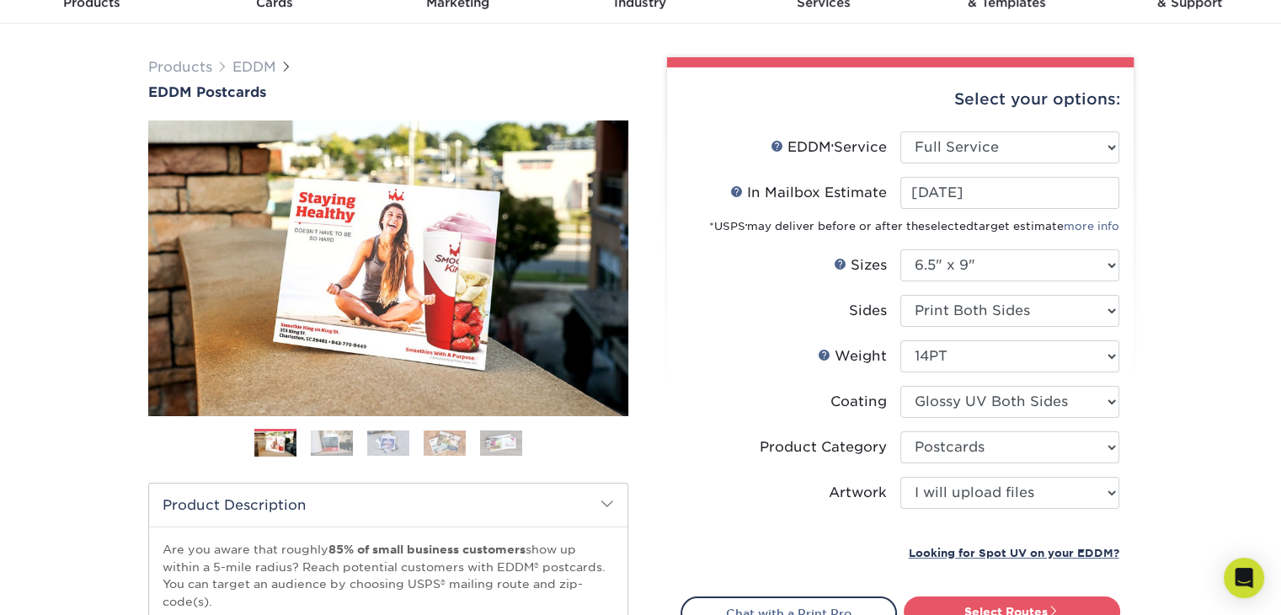
click at [774, 408] on label "Coating" at bounding box center [790, 402] width 219 height 32
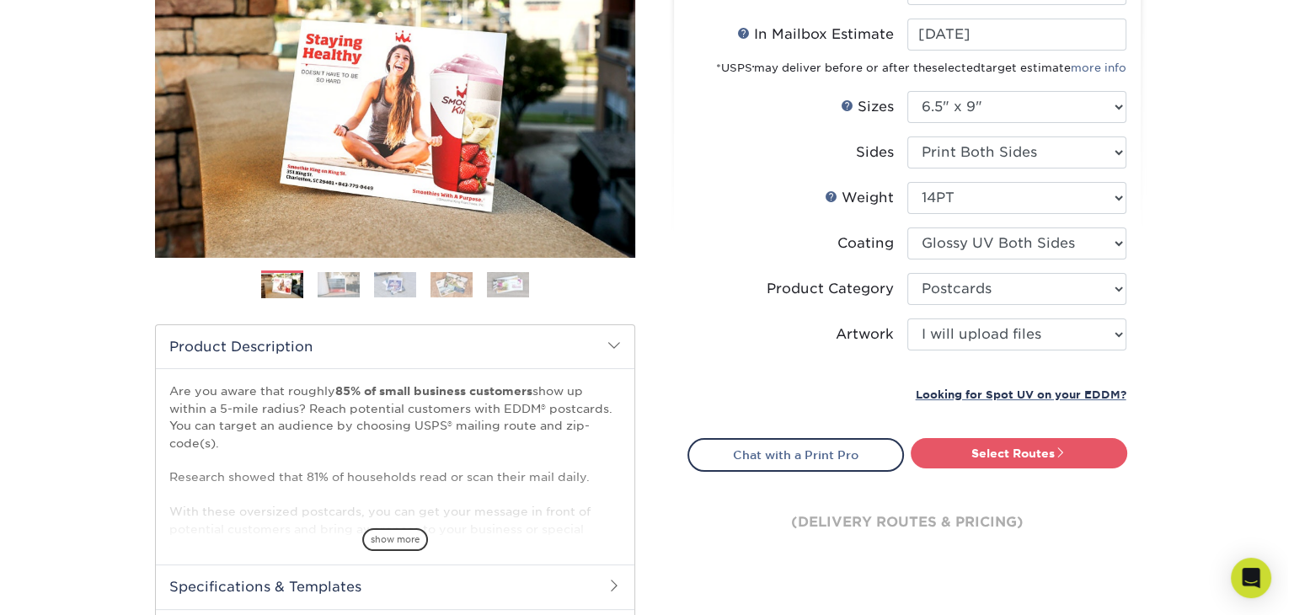
scroll to position [253, 0]
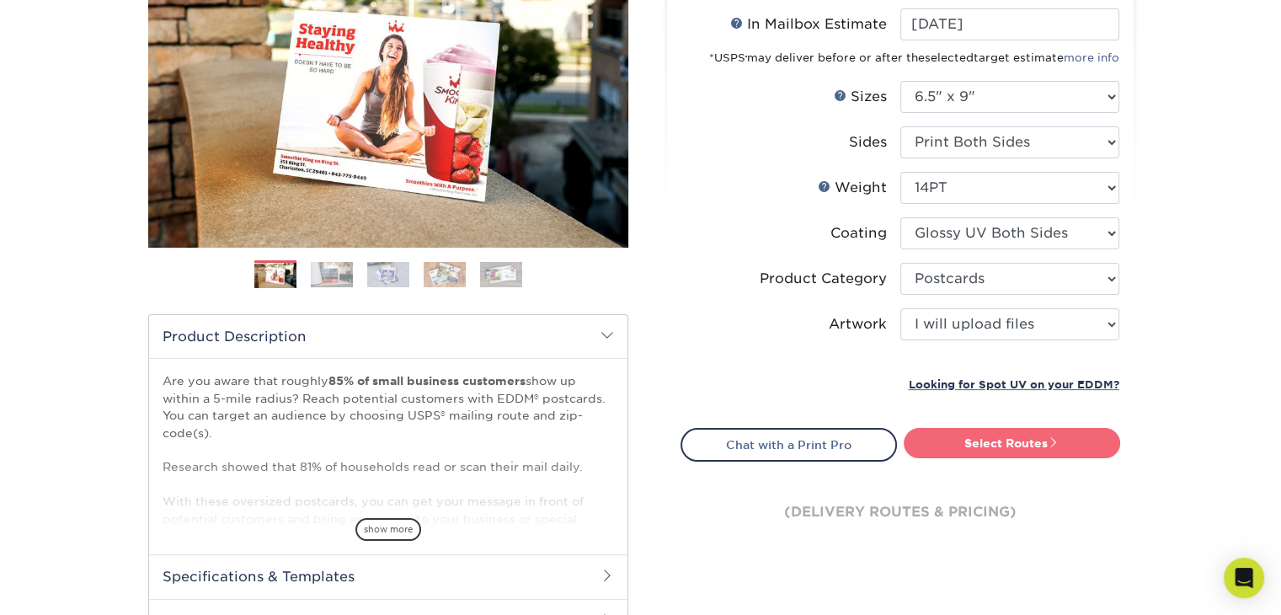
click at [969, 442] on link "Select Routes" at bounding box center [1012, 443] width 216 height 30
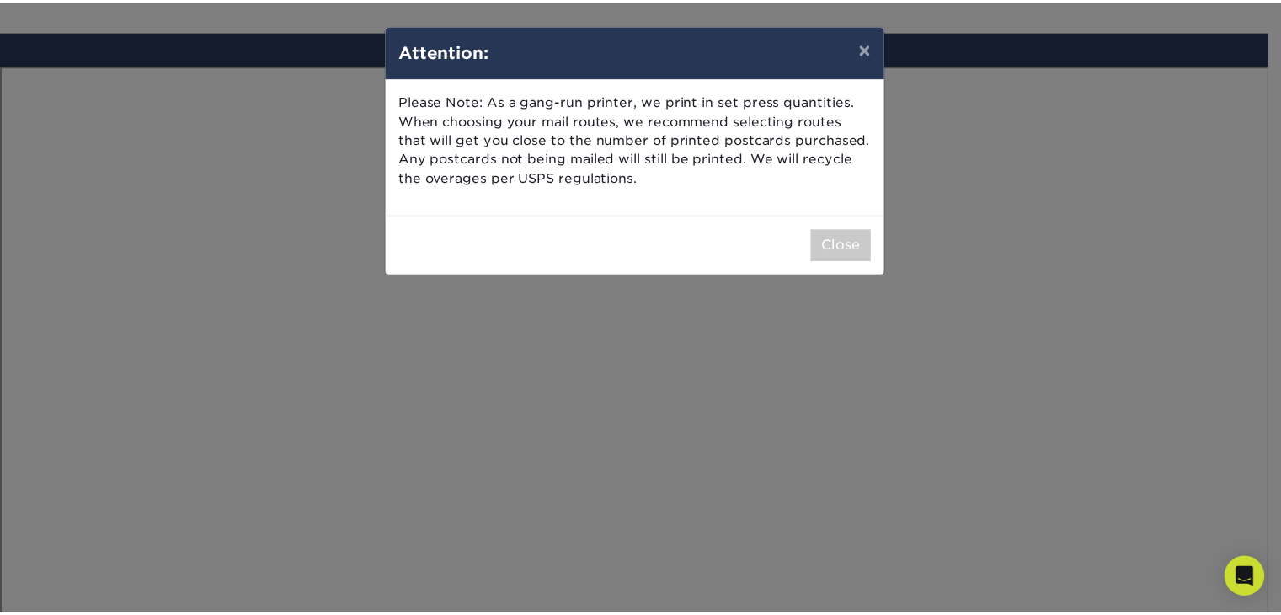
scroll to position [980, 0]
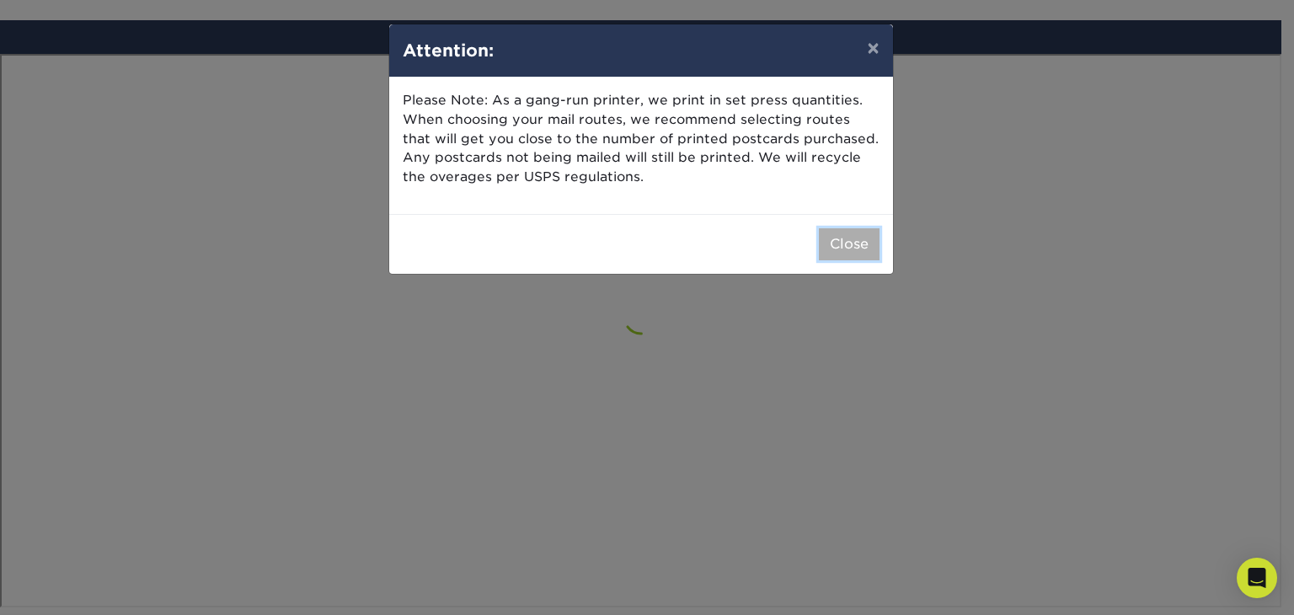
click at [827, 243] on button "Close" at bounding box center [849, 244] width 61 height 32
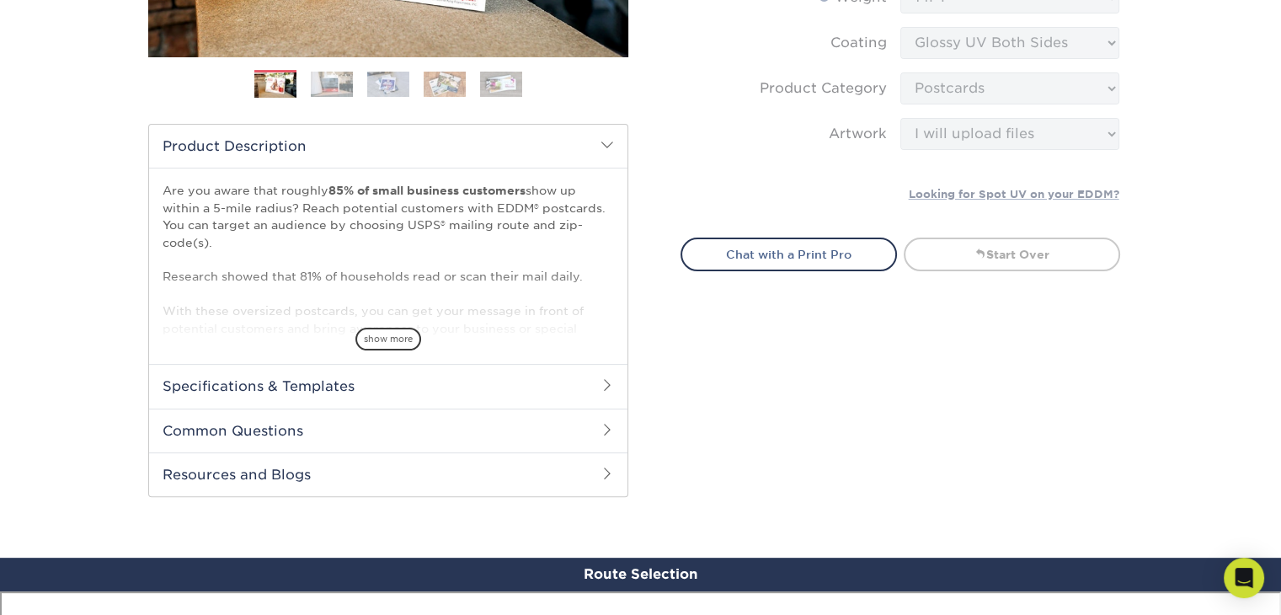
scroll to position [438, 0]
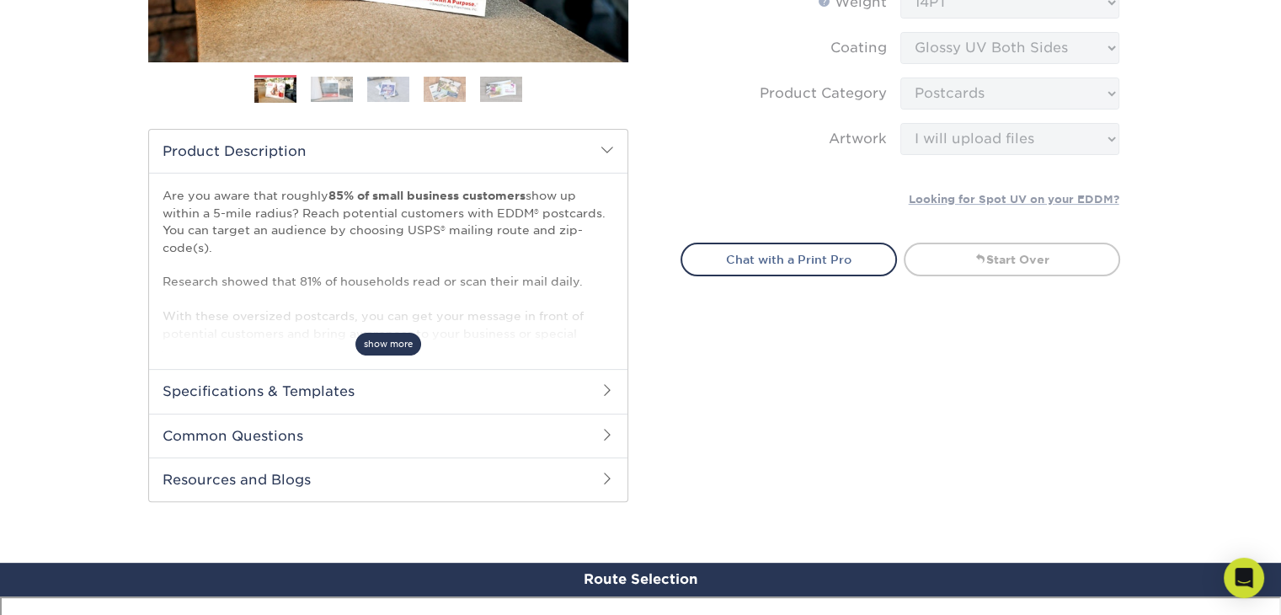
click at [392, 344] on span "show more" at bounding box center [388, 344] width 66 height 23
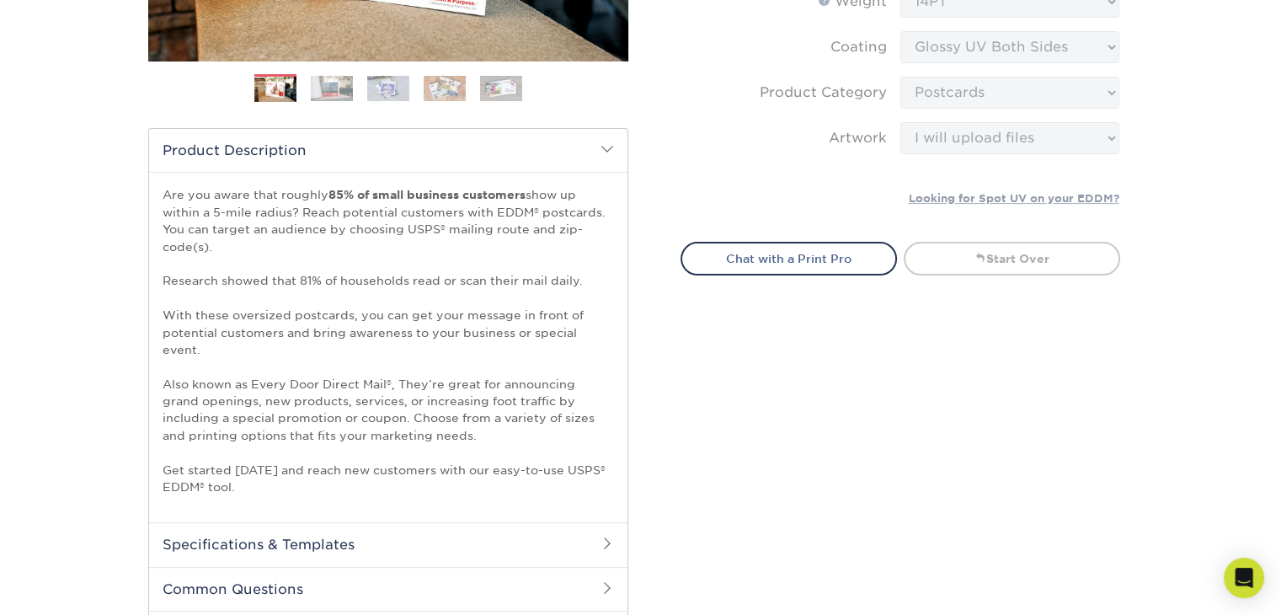
scroll to position [606, 0]
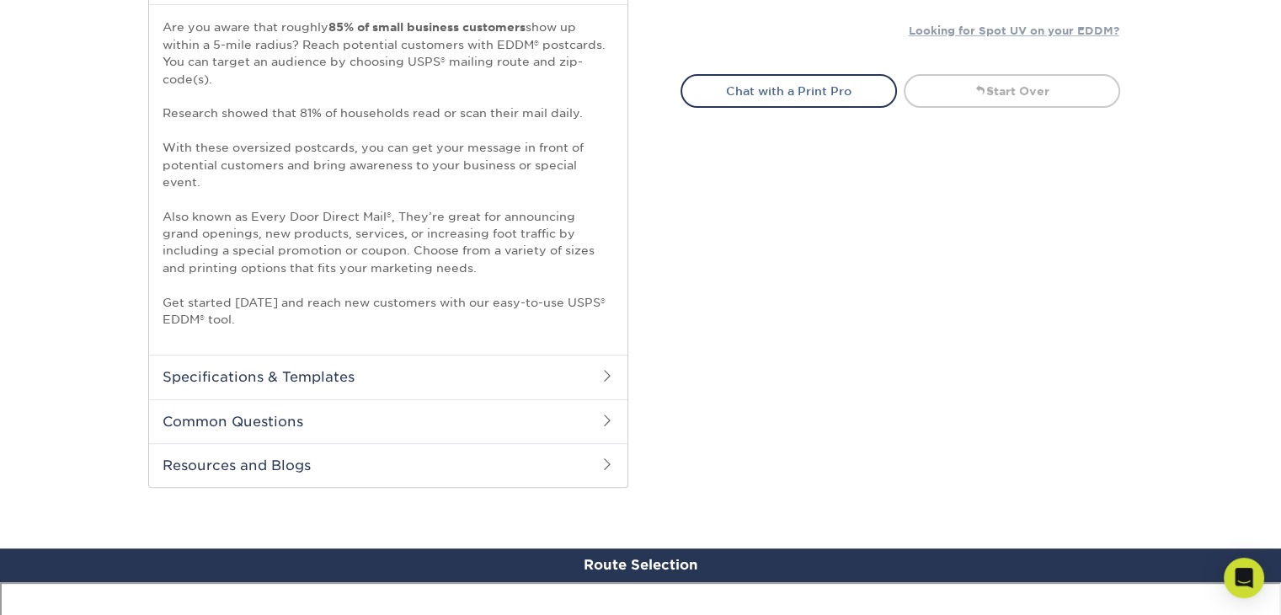
click at [381, 375] on h2 "Specifications & Templates" at bounding box center [388, 377] width 478 height 44
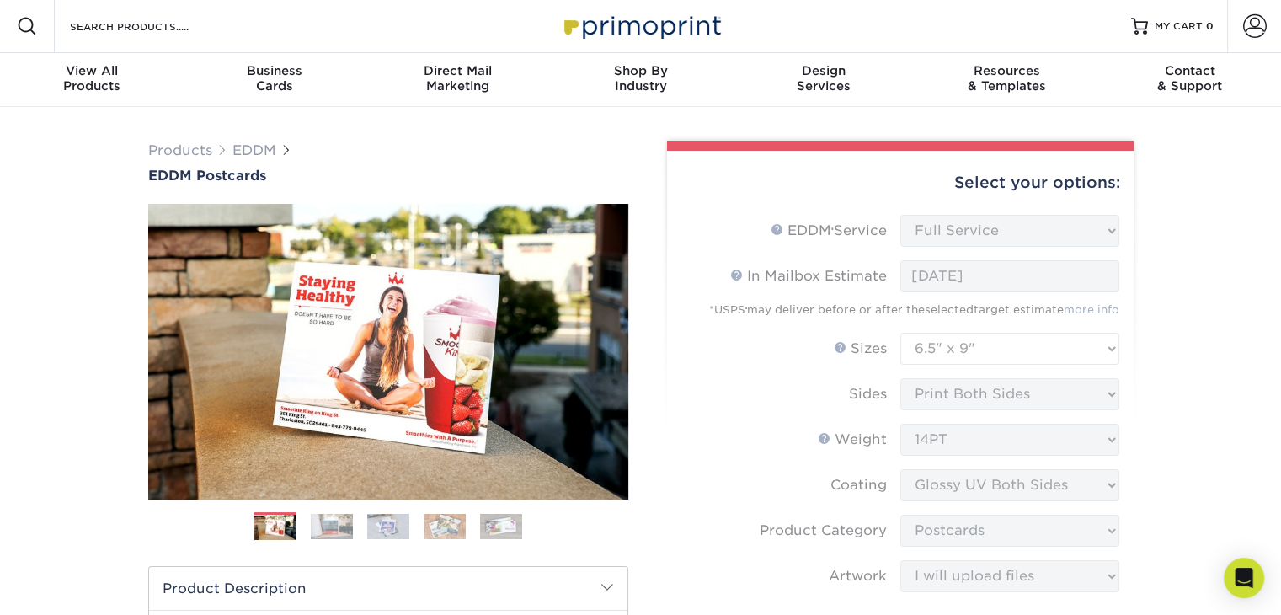
scroll to position [0, 0]
